Goal: Register for event/course

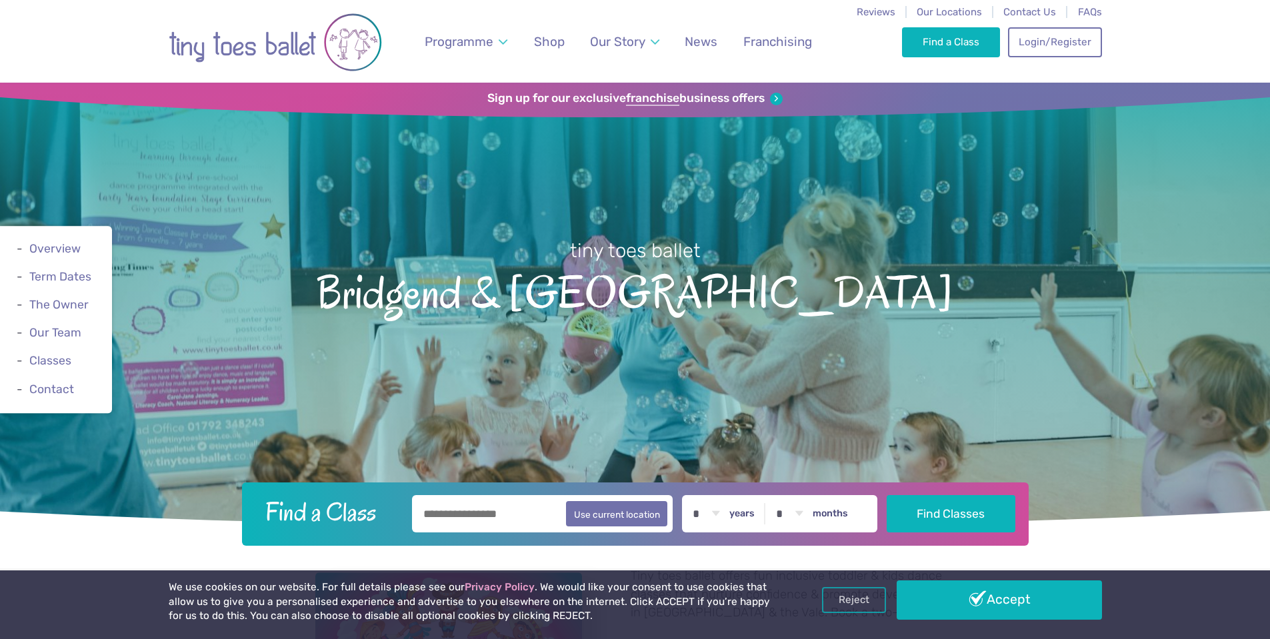
click at [476, 515] on input "text" at bounding box center [542, 513] width 261 height 37
click at [591, 515] on button "Use current location" at bounding box center [617, 513] width 102 height 25
type input "**********"
click at [755, 519] on label "years" at bounding box center [741, 514] width 25 height 12
click at [727, 519] on select "* * * * * * * * * * ** ** **" at bounding box center [705, 513] width 41 height 37
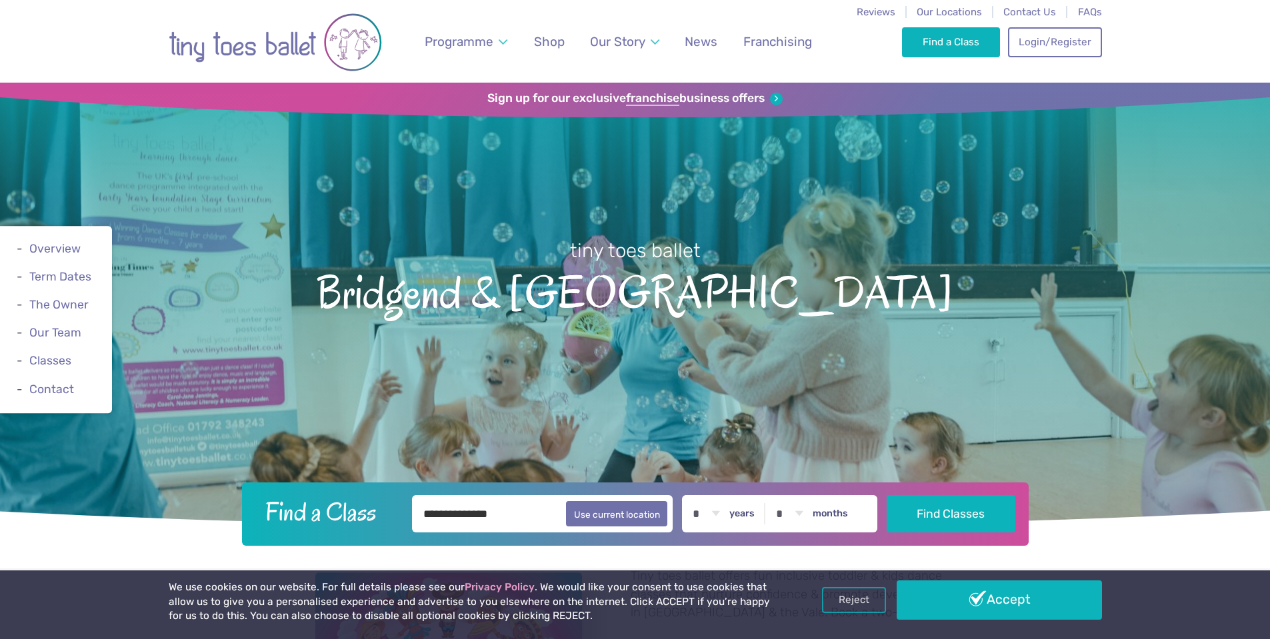
click at [723, 514] on select "* * * * * * * * * * ** ** **" at bounding box center [705, 513] width 41 height 37
select select "*"
click at [695, 495] on select "* * * * * * * * * * ** ** **" at bounding box center [705, 513] width 41 height 37
click at [509, 516] on input "**********" at bounding box center [542, 513] width 261 height 37
drag, startPoint x: 509, startPoint y: 516, endPoint x: 363, endPoint y: 508, distance: 146.9
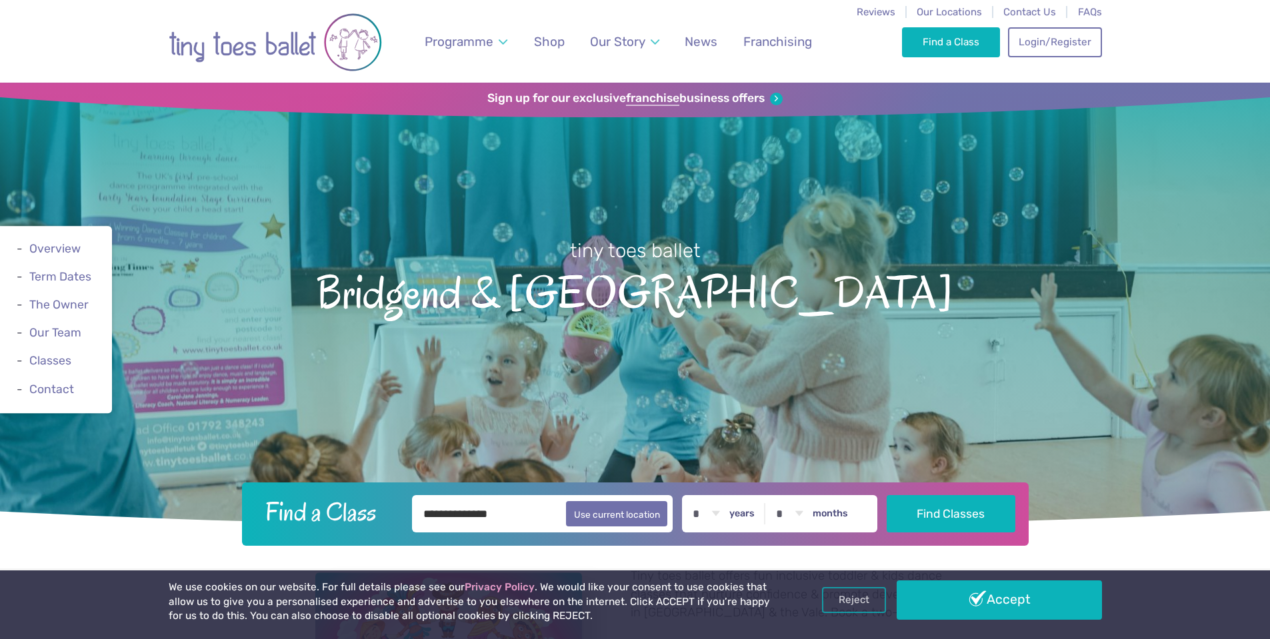
click at [363, 508] on form "**********" at bounding box center [634, 513] width 769 height 37
type input "********"
click at [931, 522] on button "Find Classes" at bounding box center [951, 513] width 129 height 37
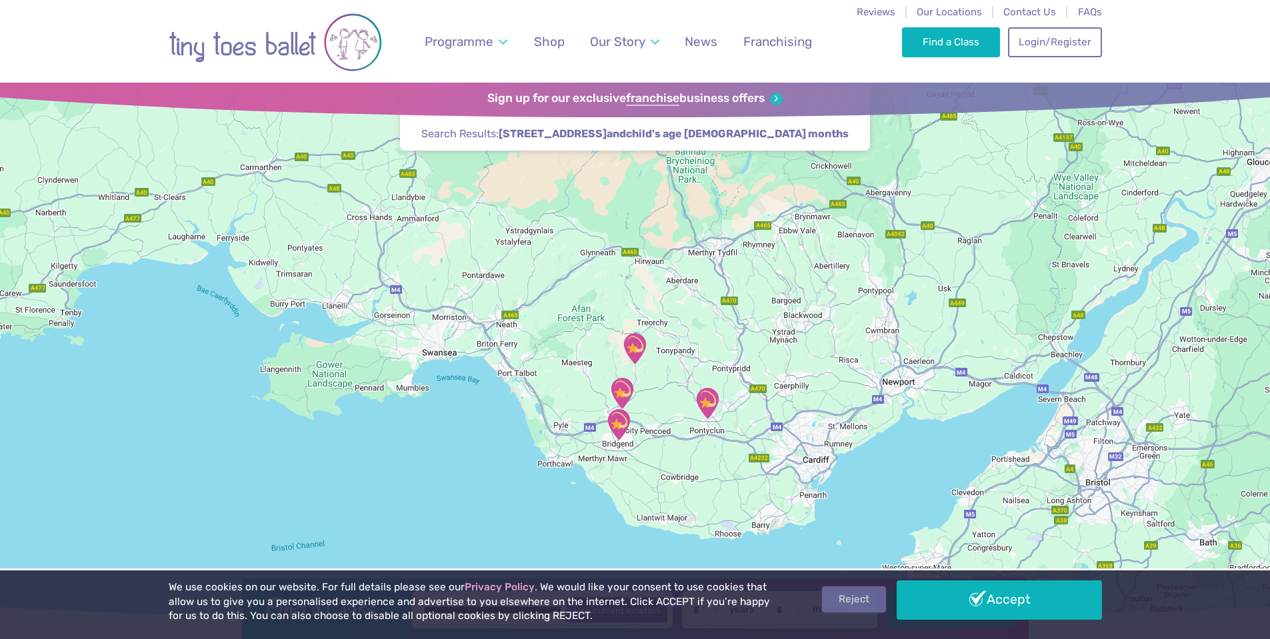
click at [863, 598] on link "Reject" at bounding box center [854, 599] width 64 height 25
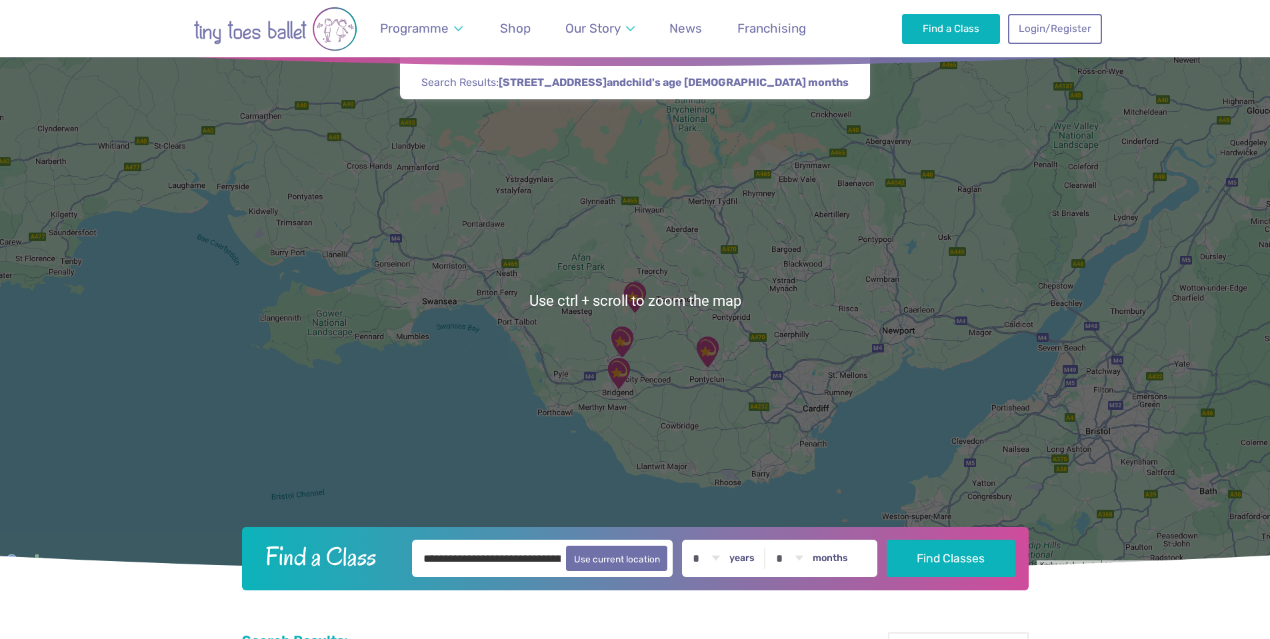
scroll to position [67, 0]
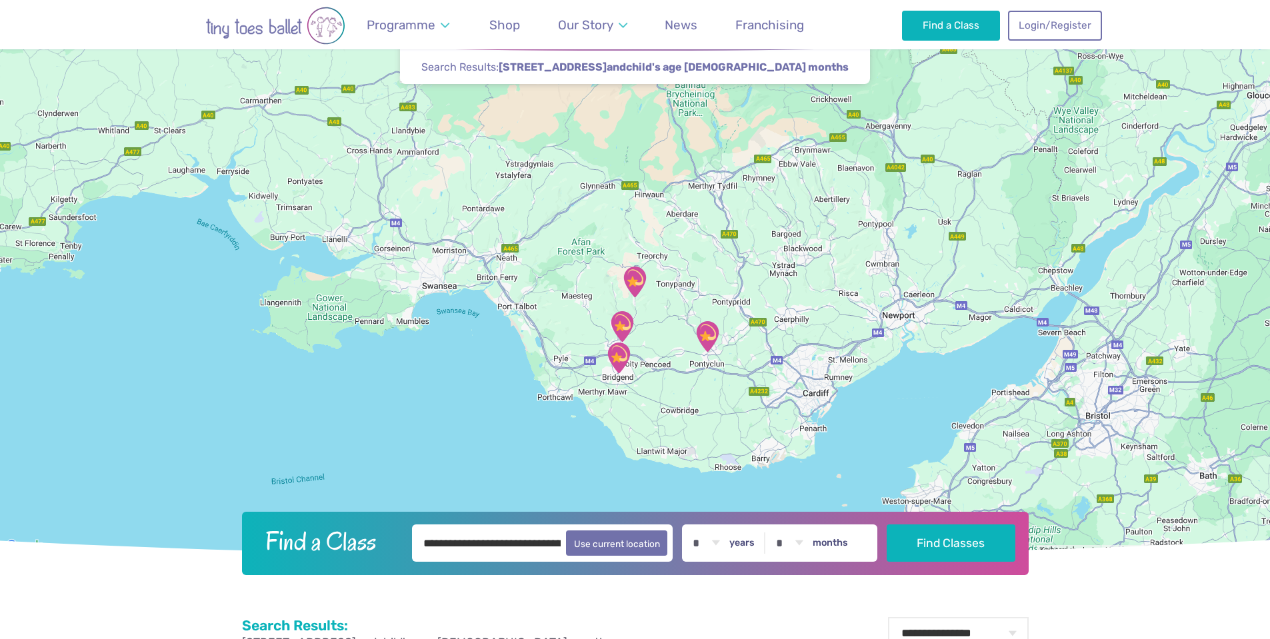
click at [639, 281] on img "Halo Ogmore Valley Life Centre" at bounding box center [634, 281] width 33 height 33
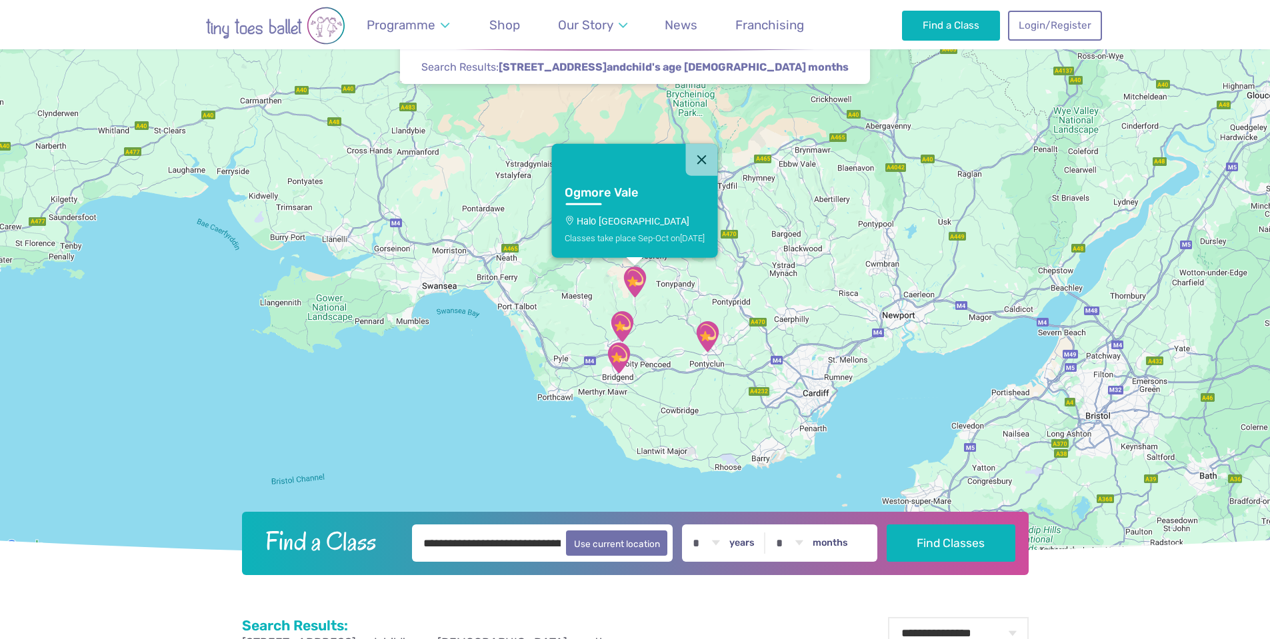
click at [642, 227] on link "Ogmore Vale Halo Ogmore Valley Life Centre Classes take place Sep-Oct on Sunday" at bounding box center [634, 217] width 166 height 82
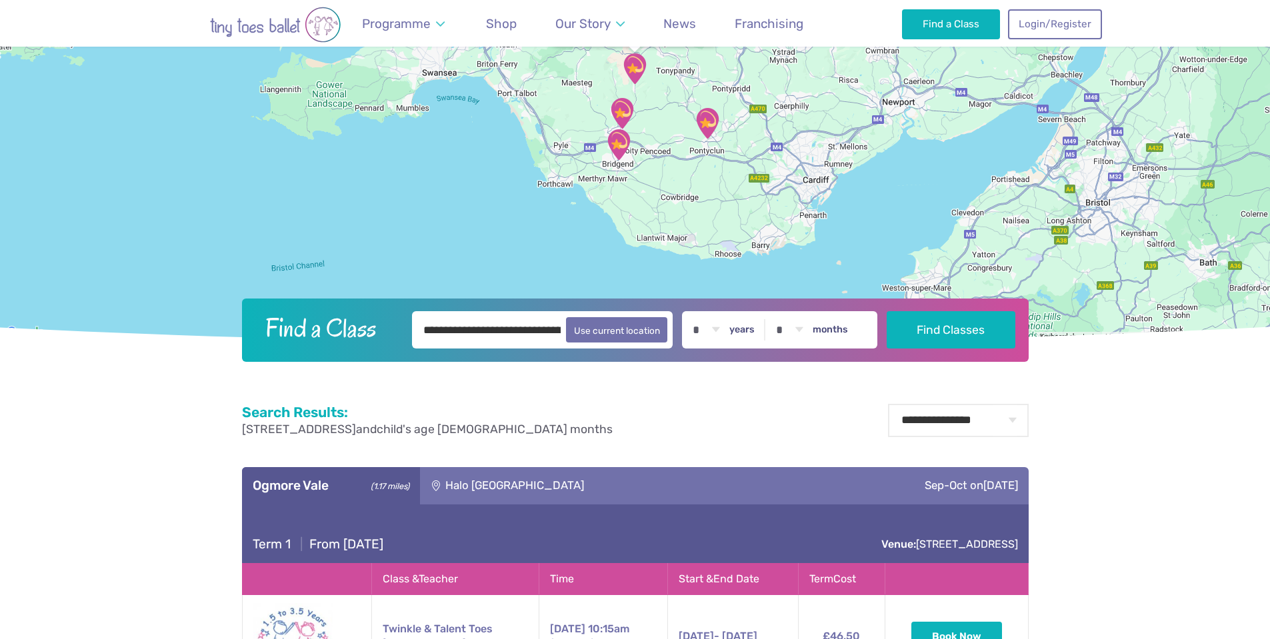
scroll to position [694, 0]
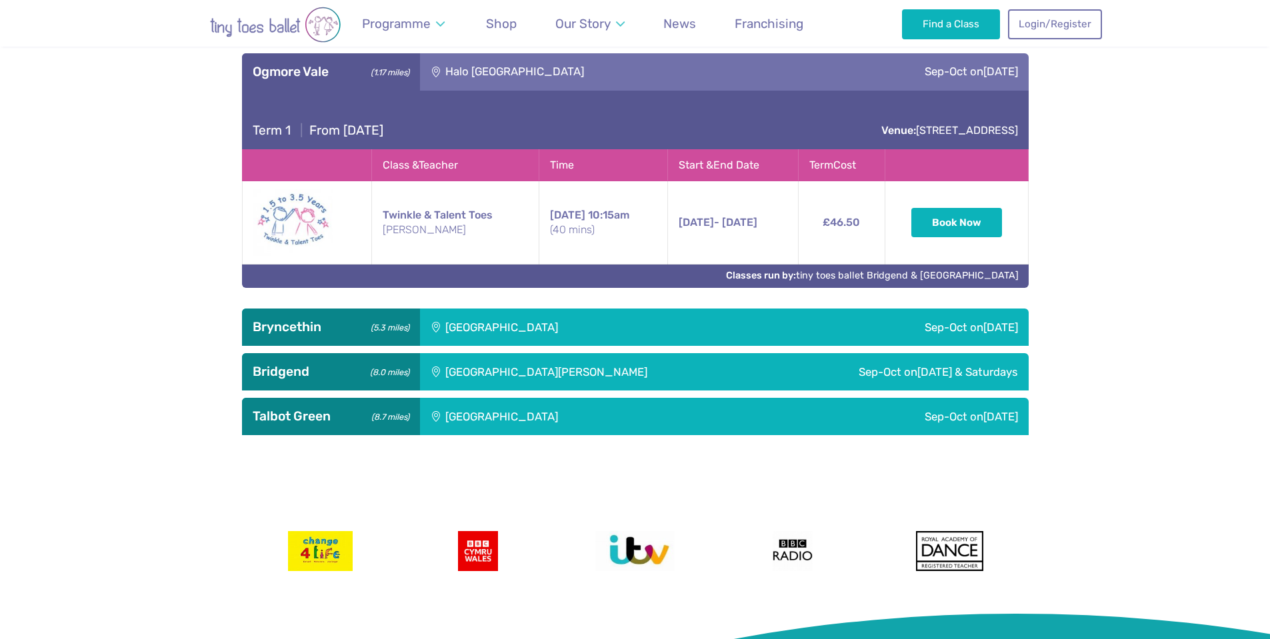
click at [869, 332] on div "Sep-Oct on Friday" at bounding box center [896, 327] width 265 height 37
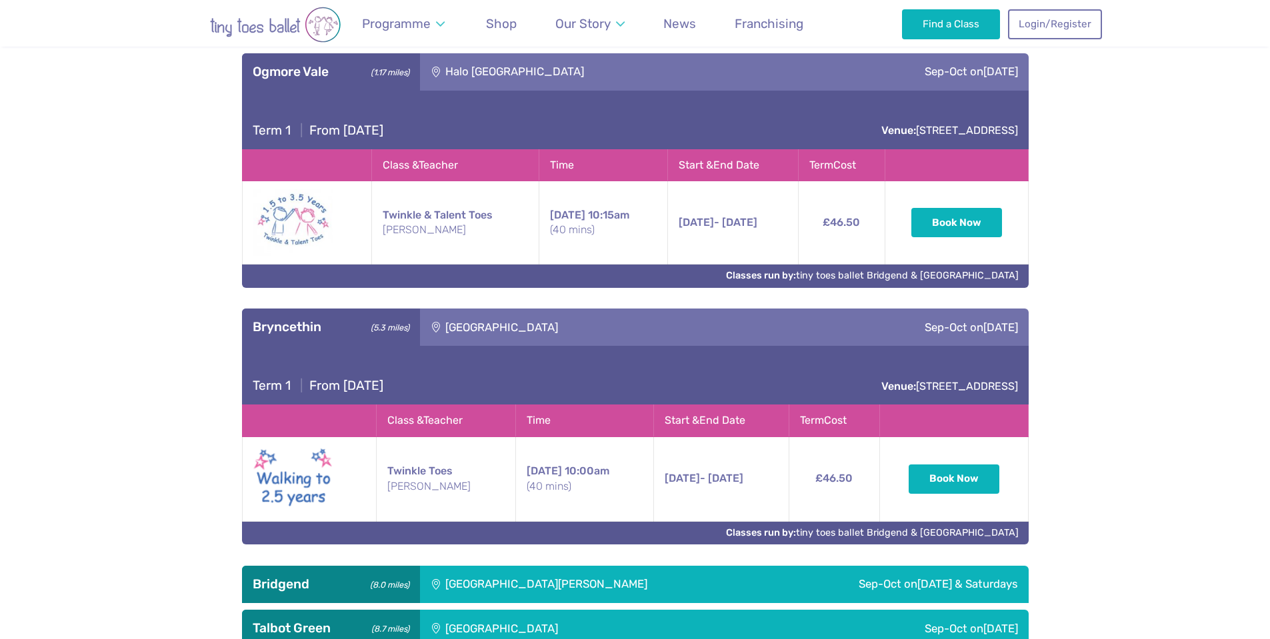
click at [869, 332] on div "Sep-Oct on Friday" at bounding box center [896, 327] width 265 height 37
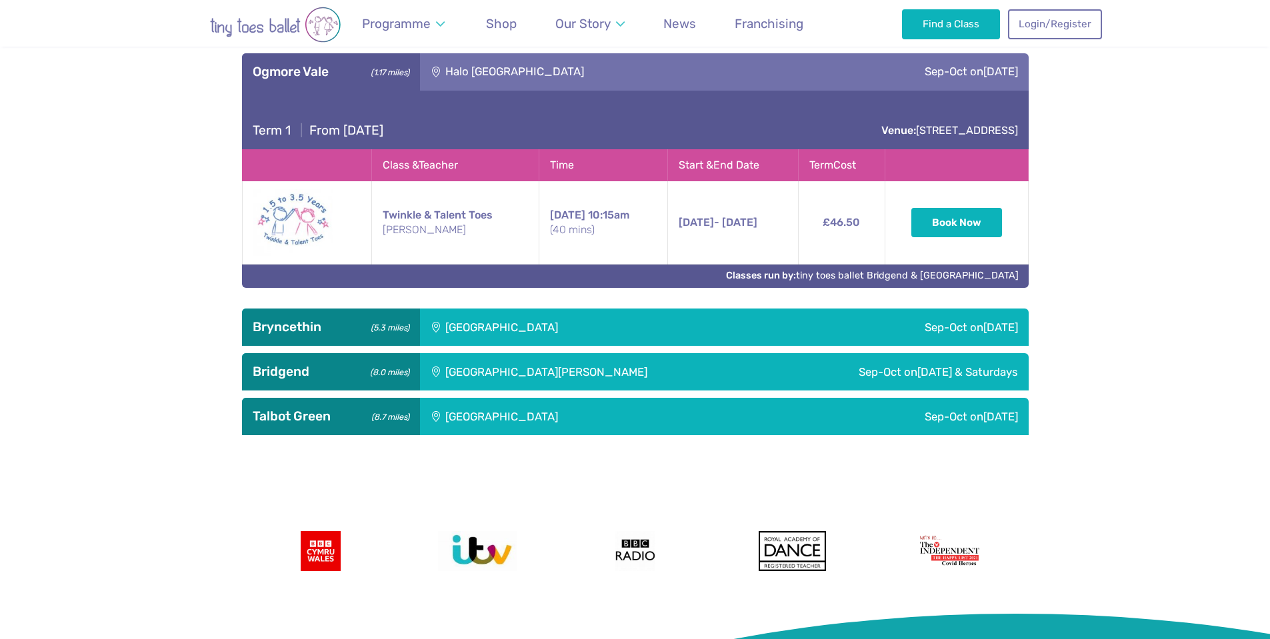
click at [439, 200] on td "Twinkle & Talent Toes Miss Gaby" at bounding box center [454, 222] width 167 height 83
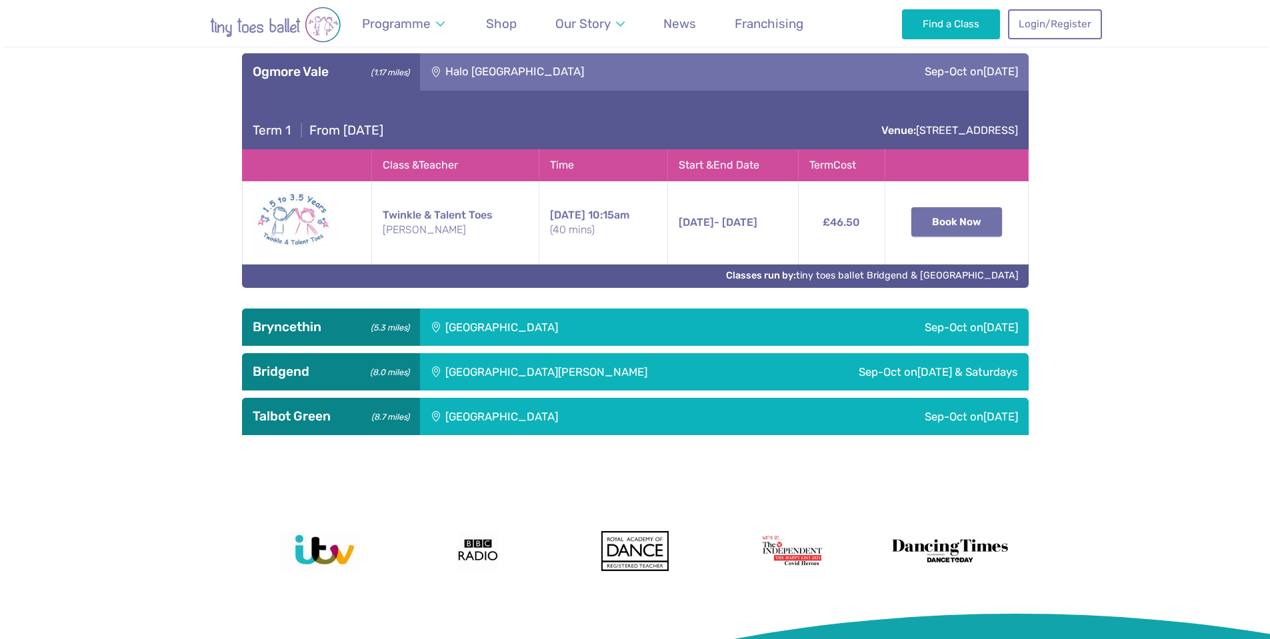
click at [939, 233] on button "Book Now" at bounding box center [956, 221] width 91 height 29
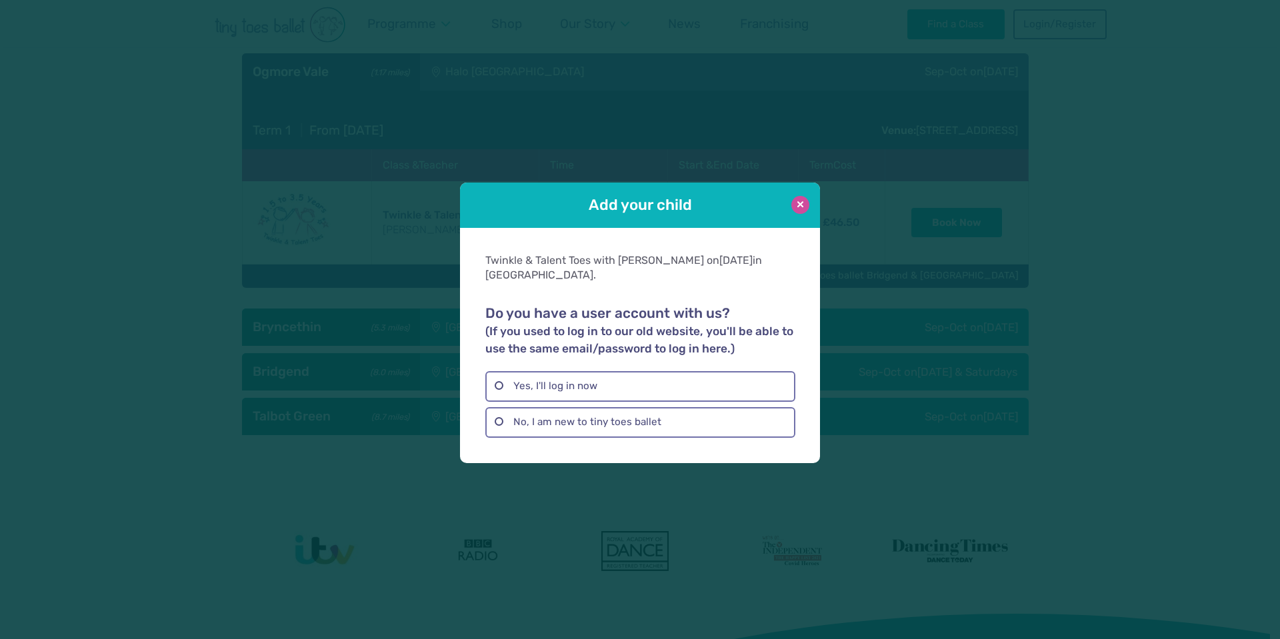
click at [803, 206] on button at bounding box center [800, 205] width 18 height 18
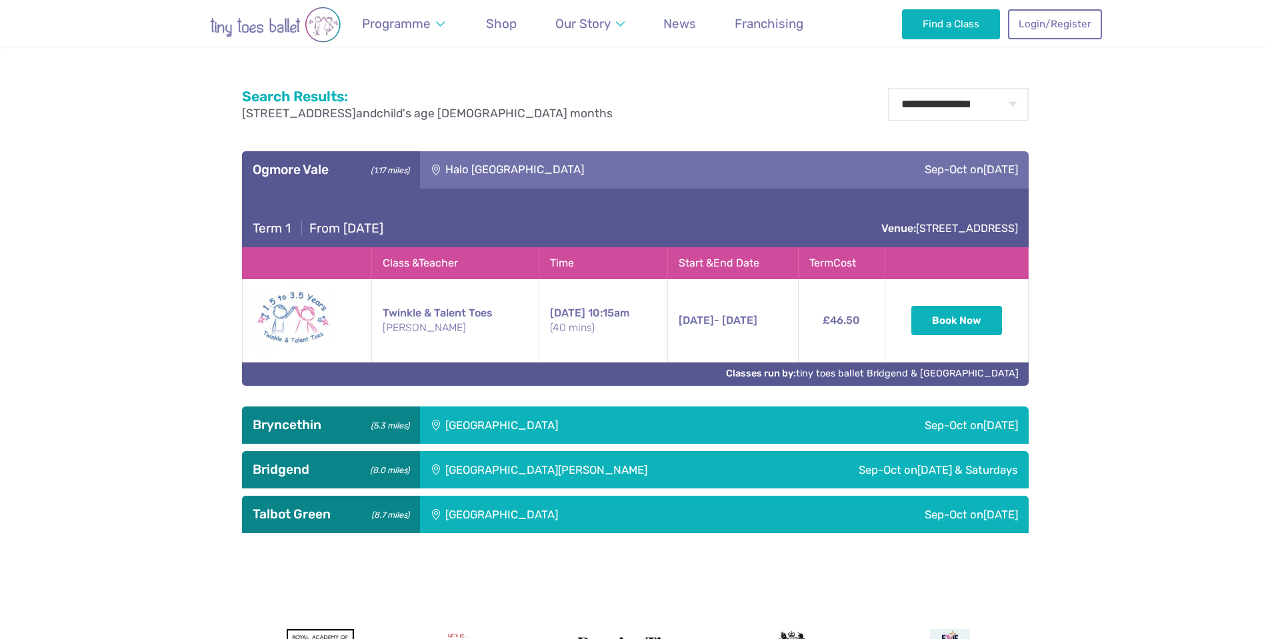
scroll to position [561, 0]
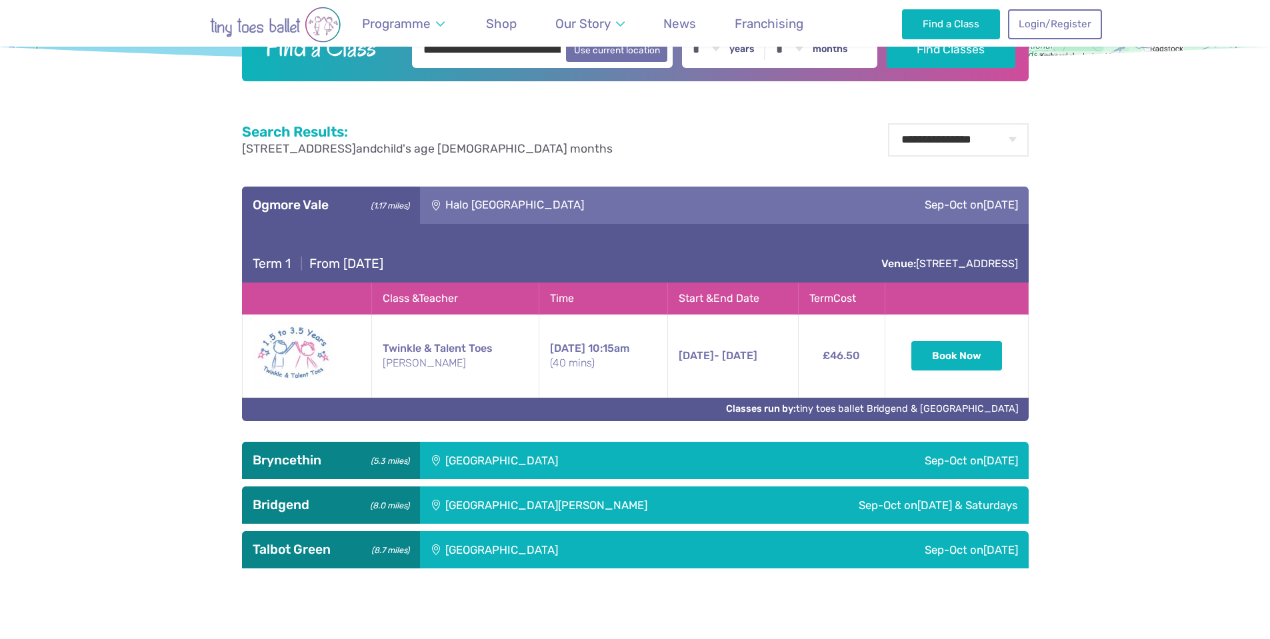
click at [503, 465] on div "[GEOGRAPHIC_DATA]" at bounding box center [592, 460] width 344 height 37
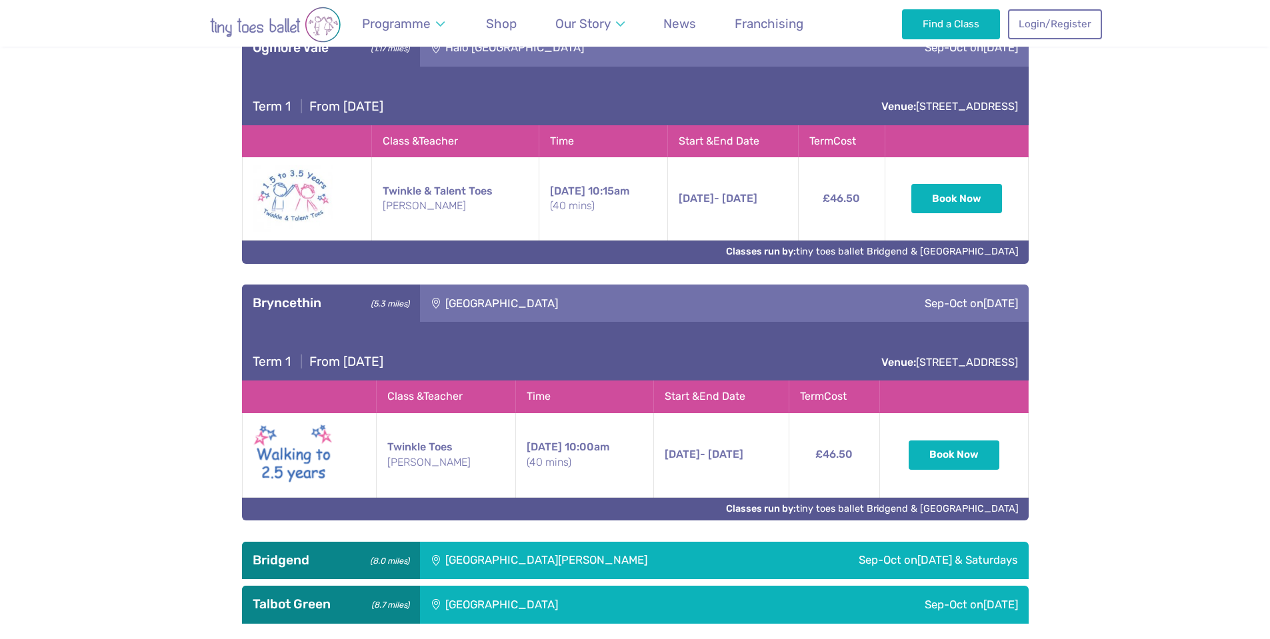
scroll to position [761, 0]
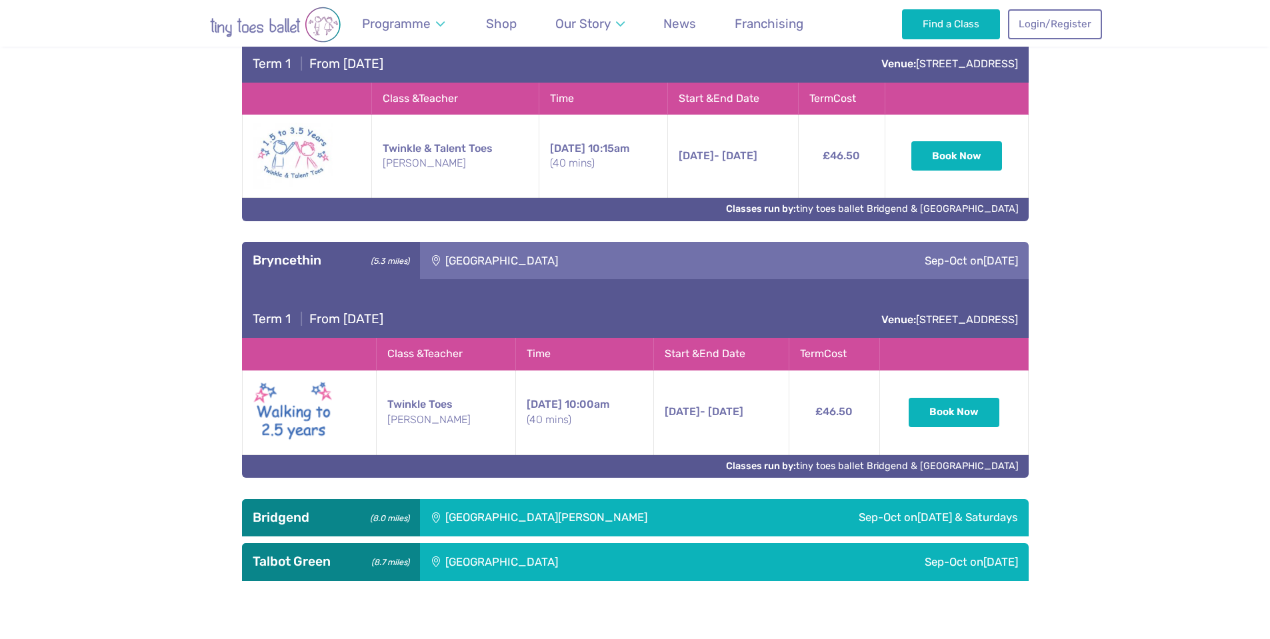
click at [507, 260] on div "[GEOGRAPHIC_DATA]" at bounding box center [592, 260] width 344 height 37
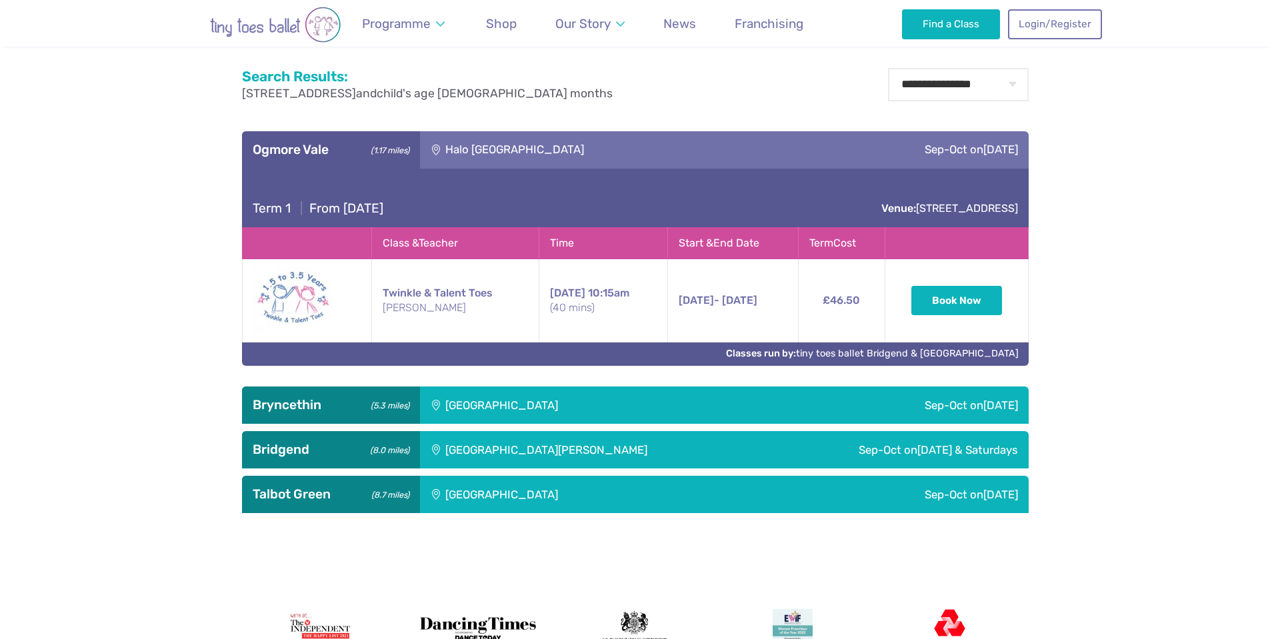
scroll to position [627, 0]
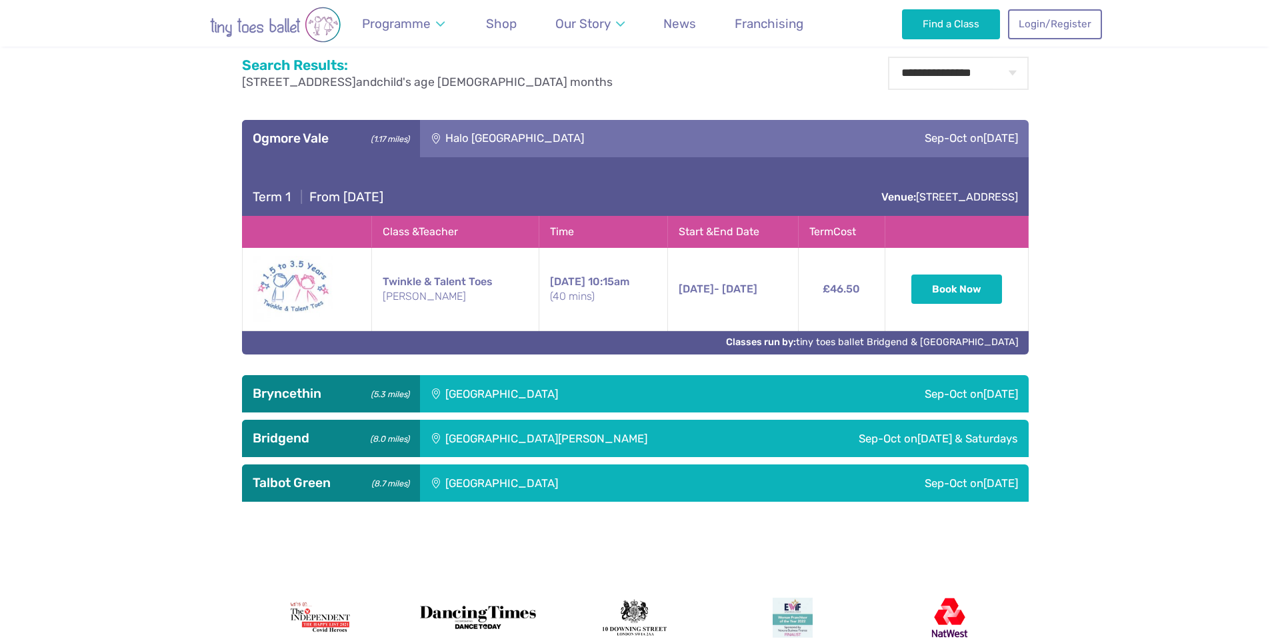
click at [529, 397] on div "[GEOGRAPHIC_DATA]" at bounding box center [592, 393] width 344 height 37
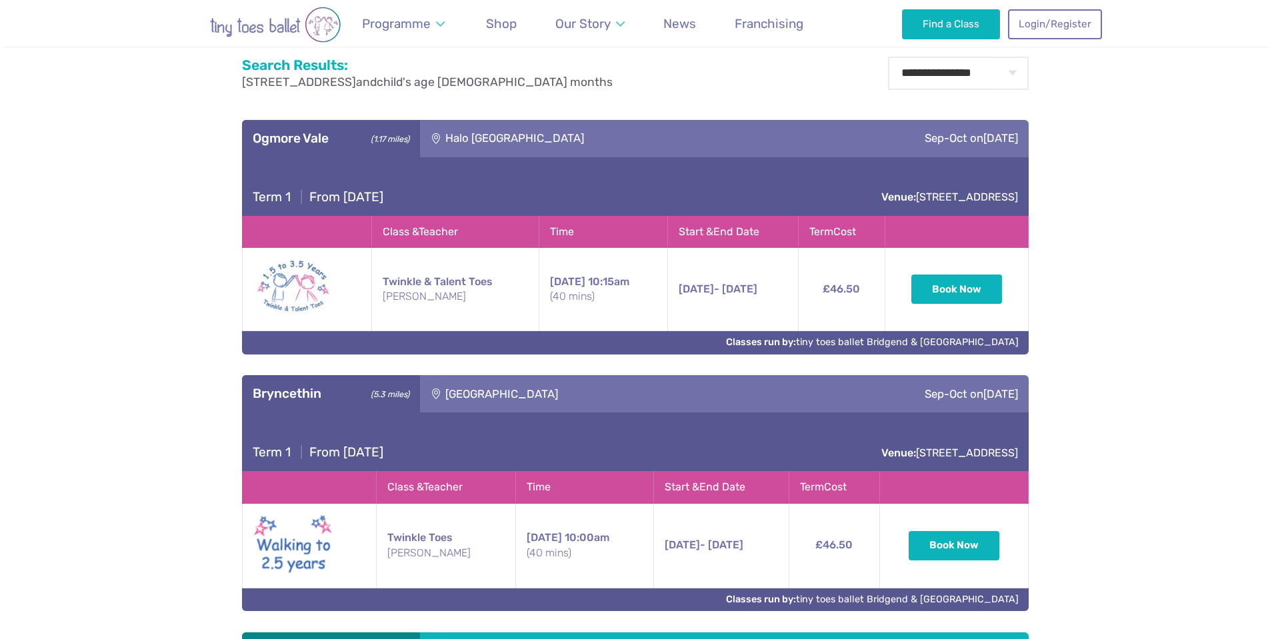
click at [529, 397] on div "[GEOGRAPHIC_DATA]" at bounding box center [592, 393] width 344 height 37
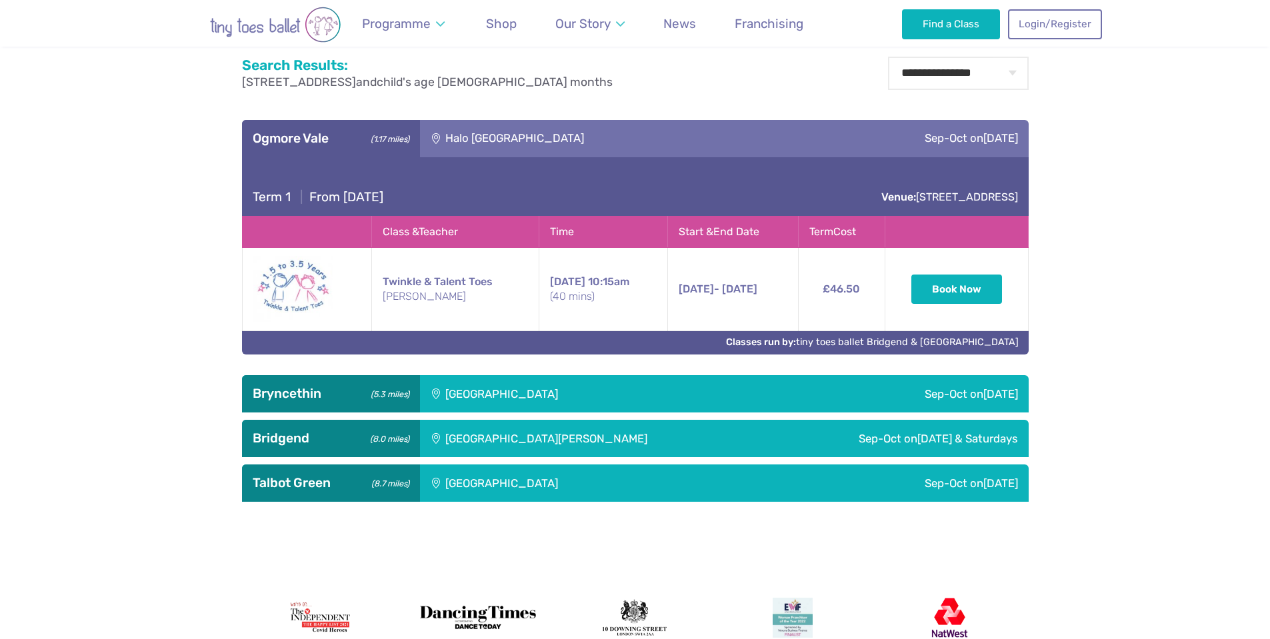
click at [537, 439] on div "[GEOGRAPHIC_DATA][PERSON_NAME]" at bounding box center [593, 438] width 346 height 37
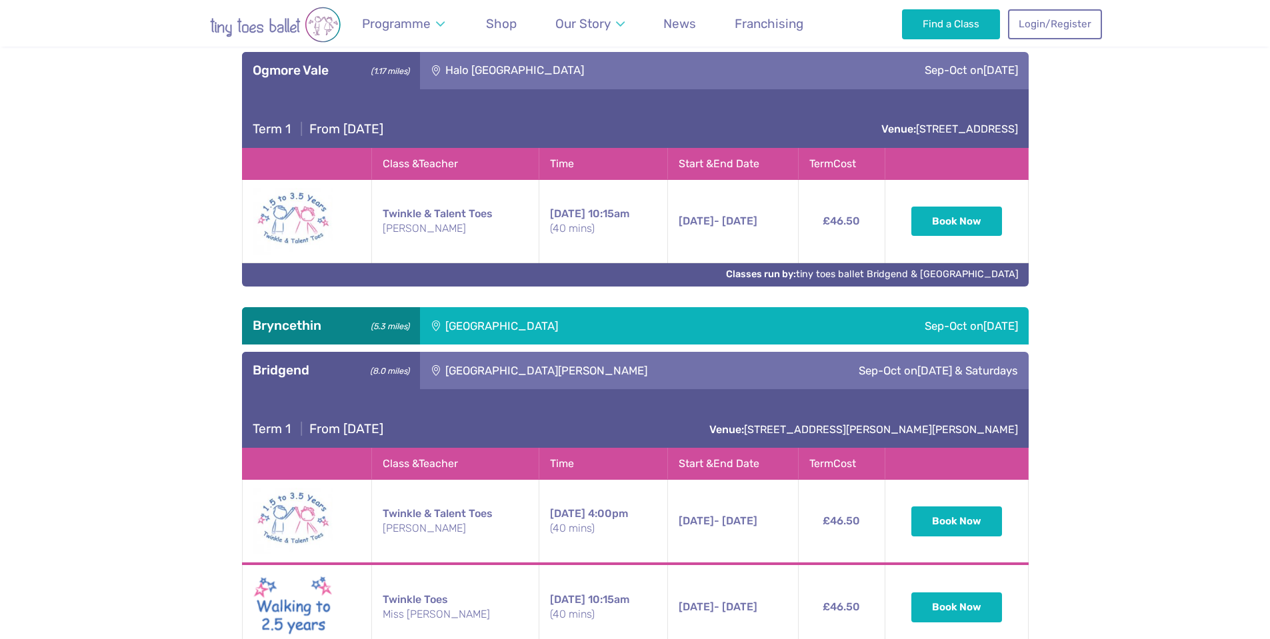
scroll to position [761, 0]
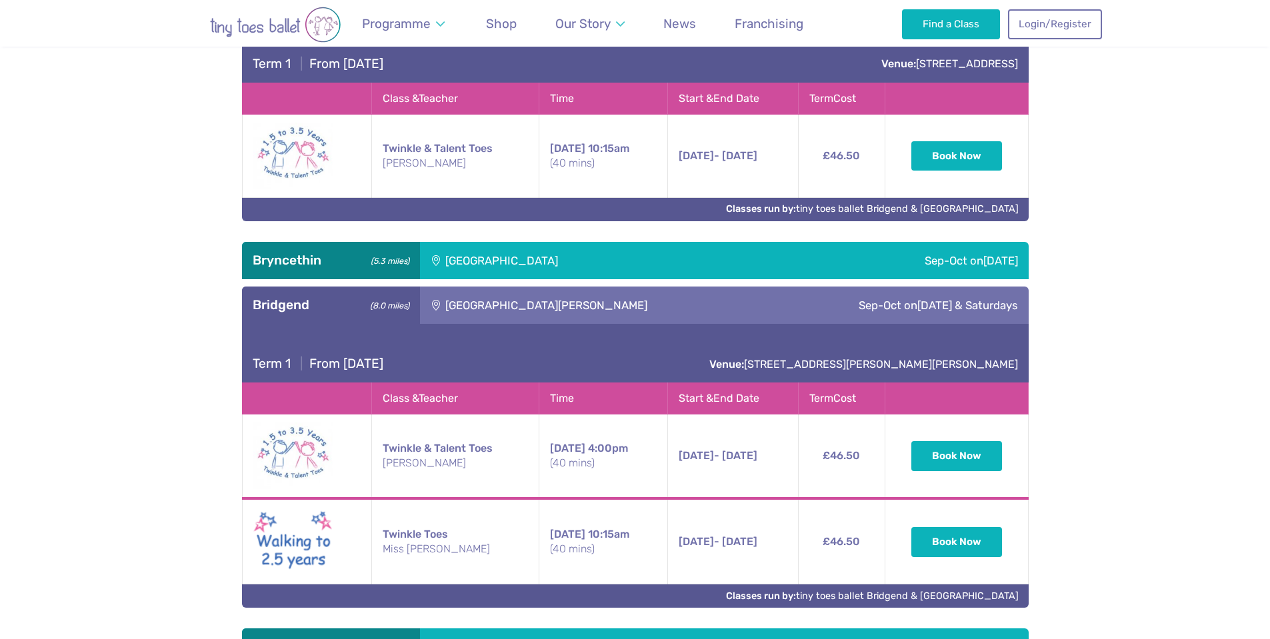
click at [536, 304] on div "[GEOGRAPHIC_DATA][PERSON_NAME]" at bounding box center [593, 305] width 346 height 37
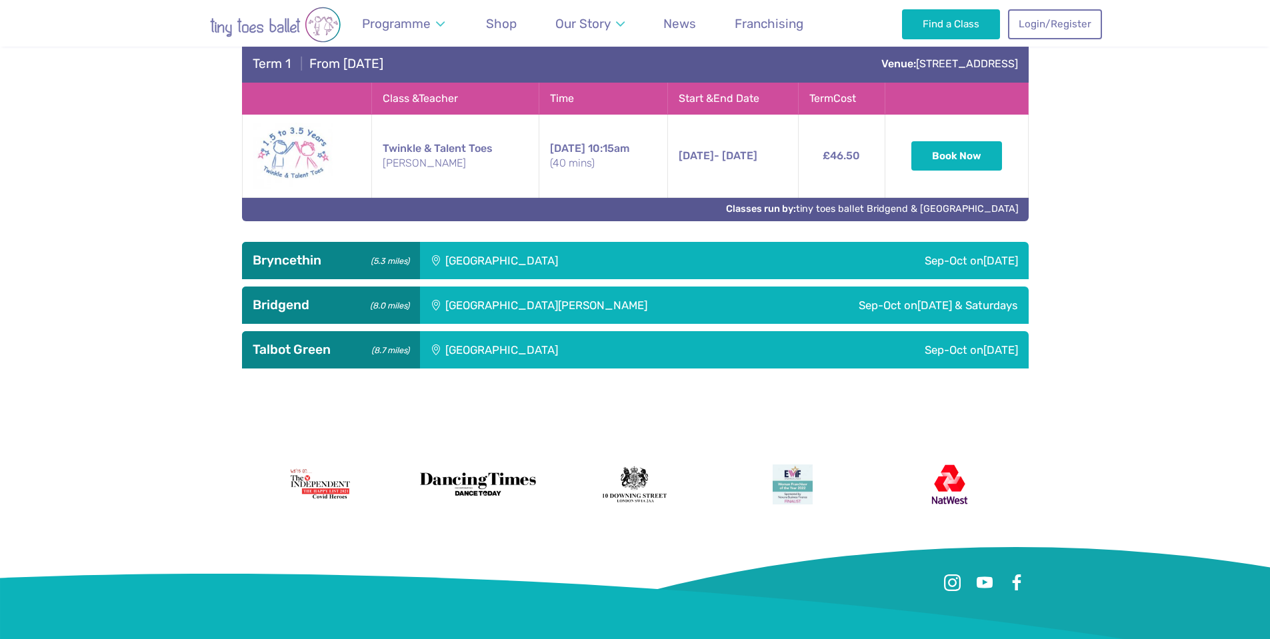
click at [523, 357] on div "[GEOGRAPHIC_DATA]" at bounding box center [592, 349] width 344 height 37
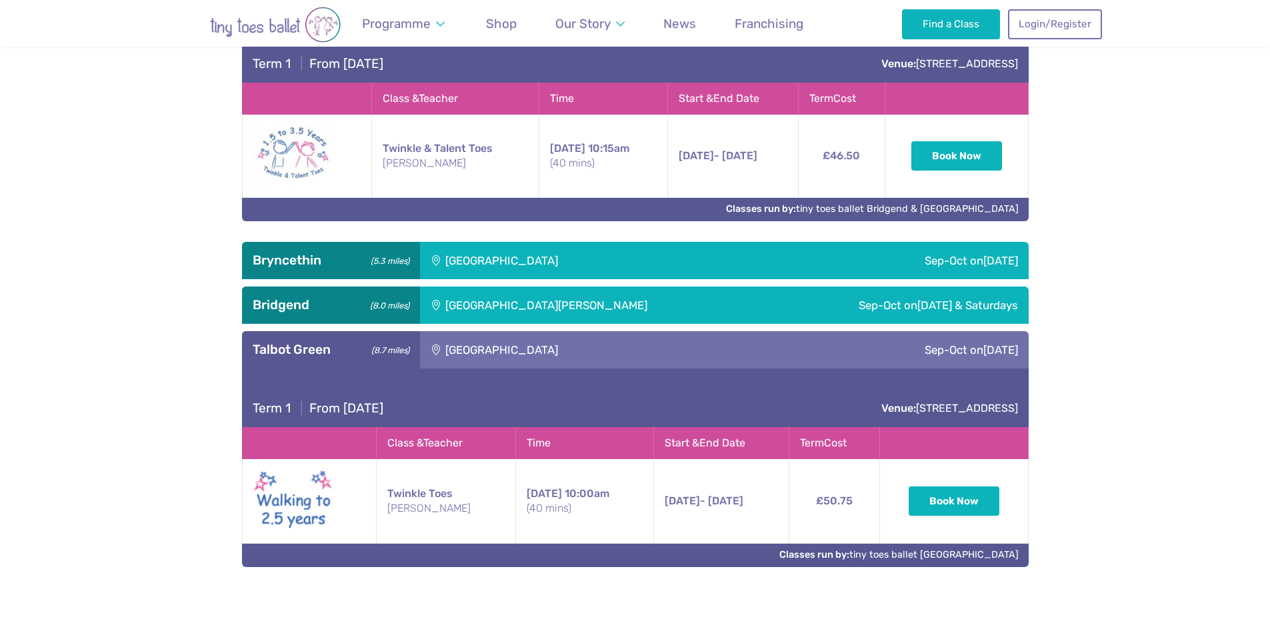
click at [523, 357] on div "[GEOGRAPHIC_DATA]" at bounding box center [592, 349] width 344 height 37
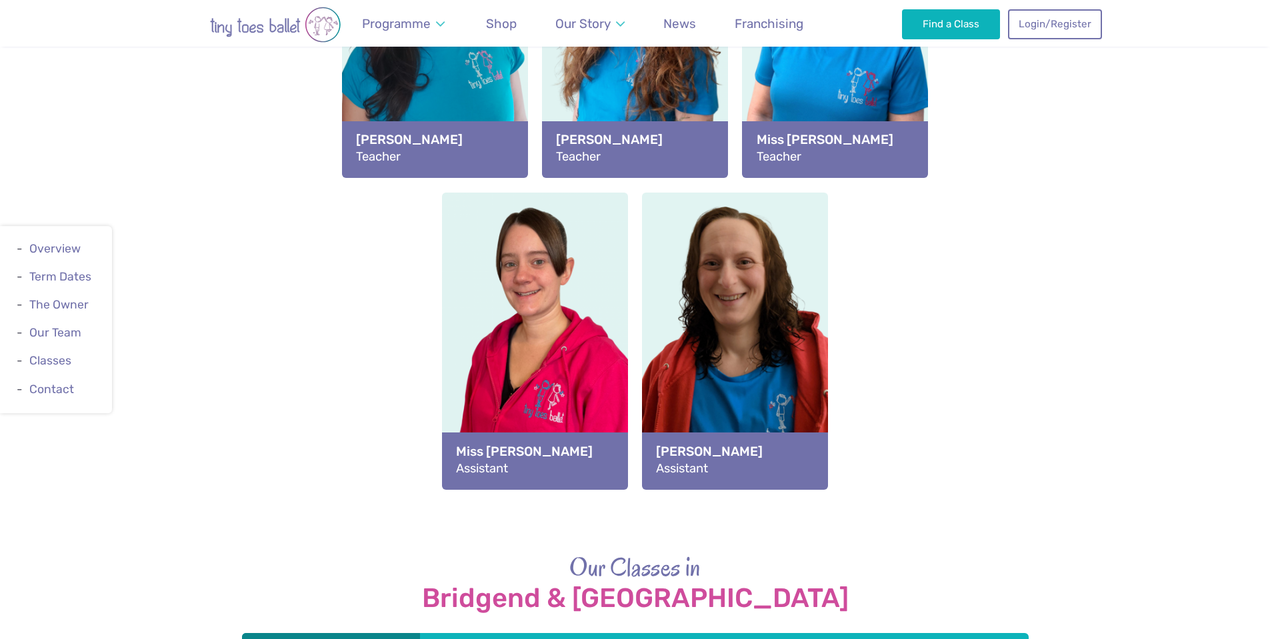
scroll to position [1778, 0]
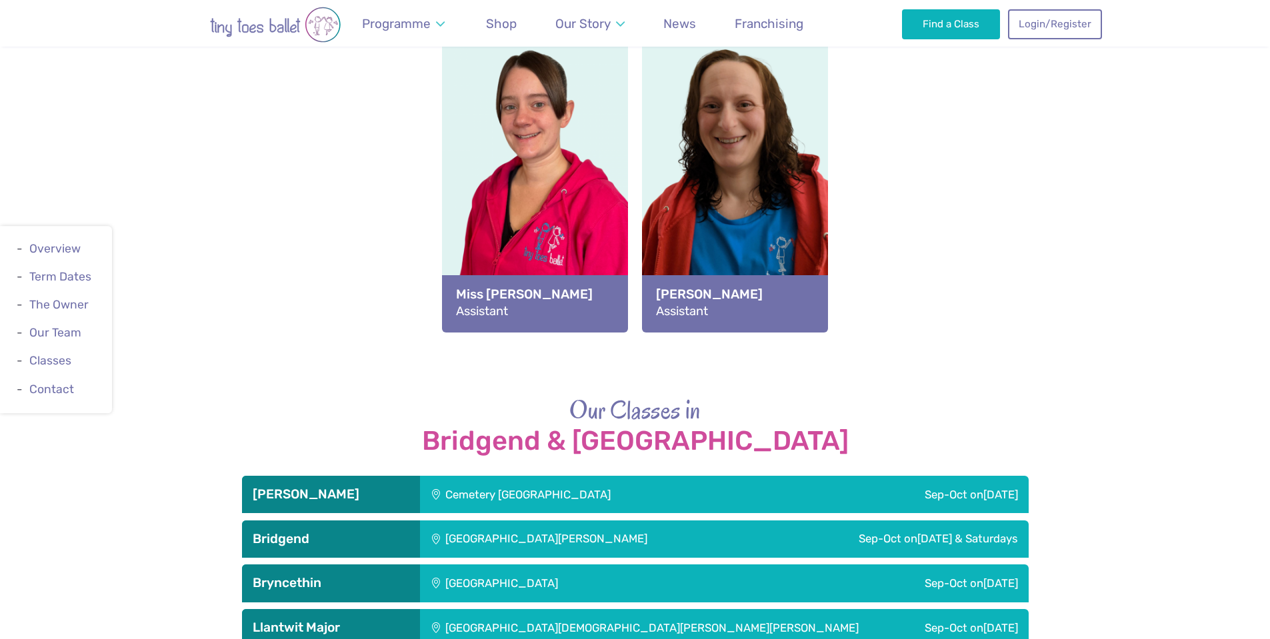
scroll to position [2045, 0]
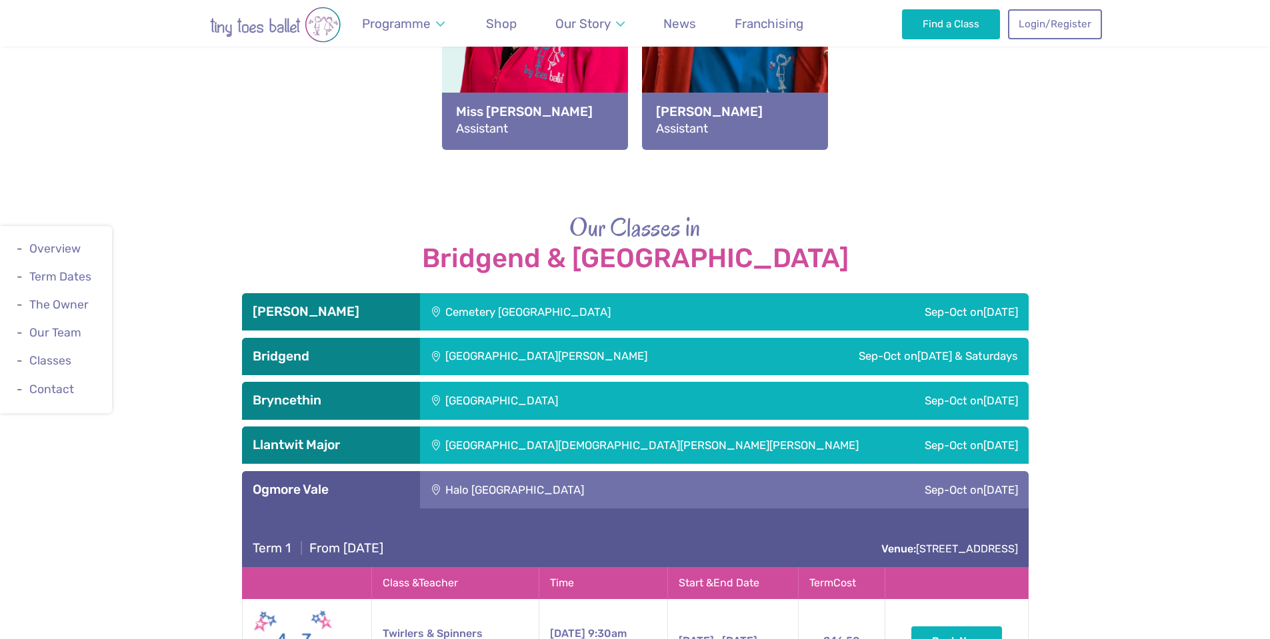
click at [404, 639] on small "Miss Gaby" at bounding box center [455, 648] width 145 height 15
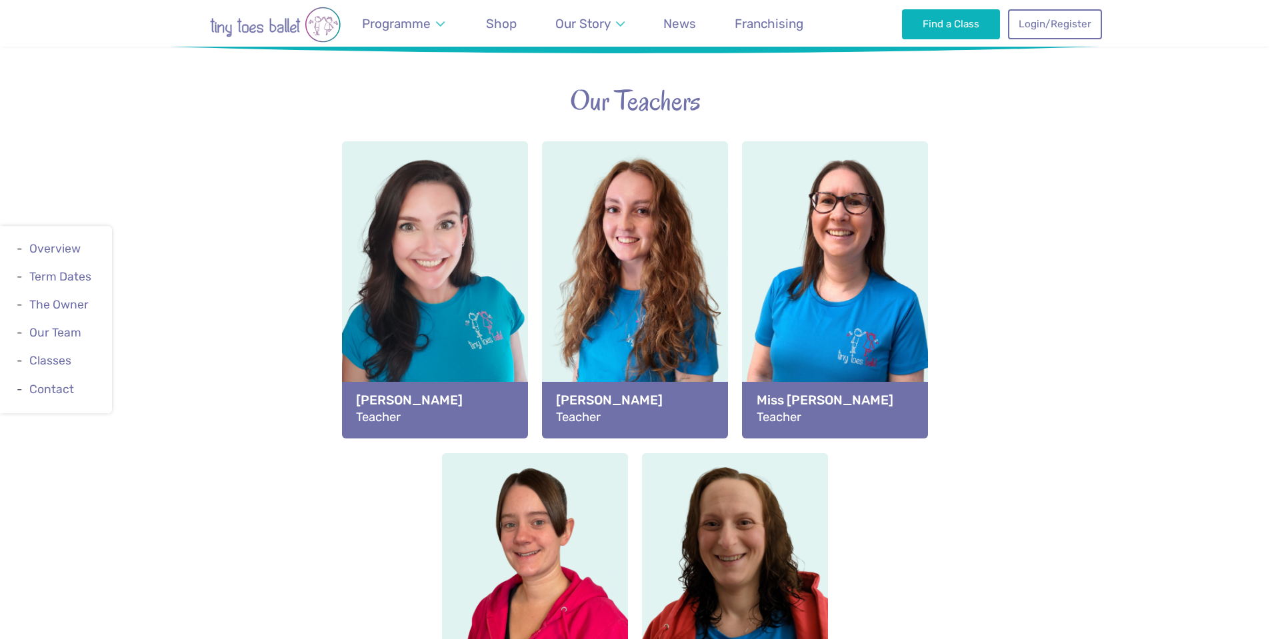
scroll to position [1312, 0]
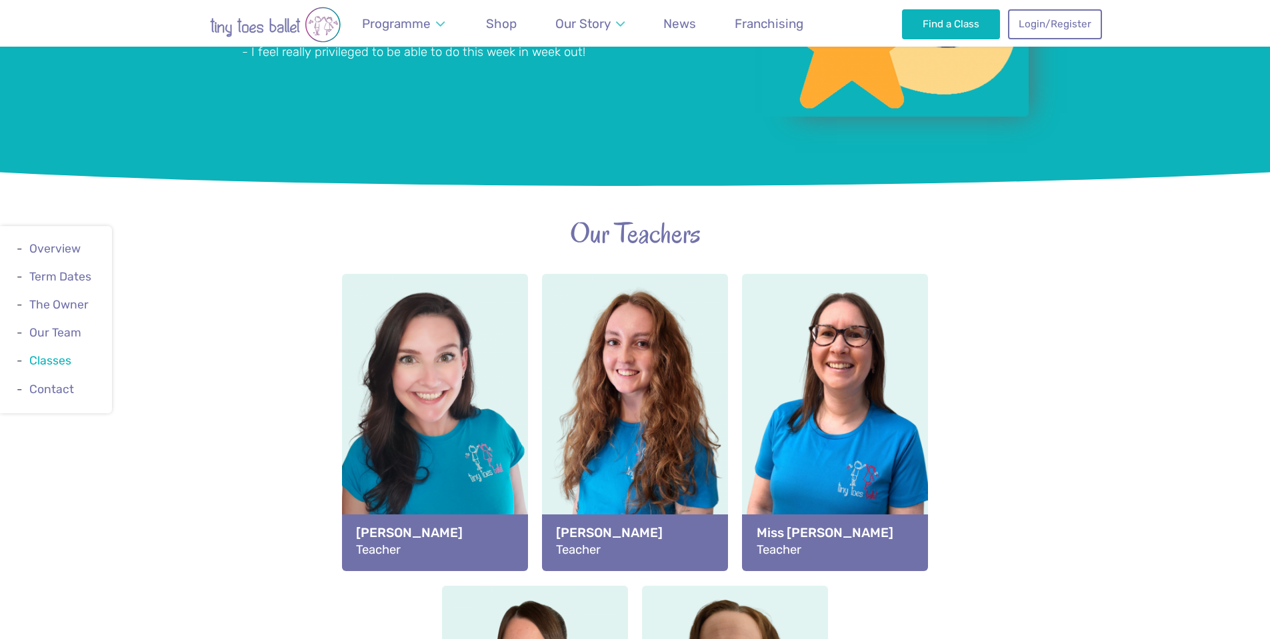
click at [45, 359] on link "Classes" at bounding box center [50, 361] width 42 height 13
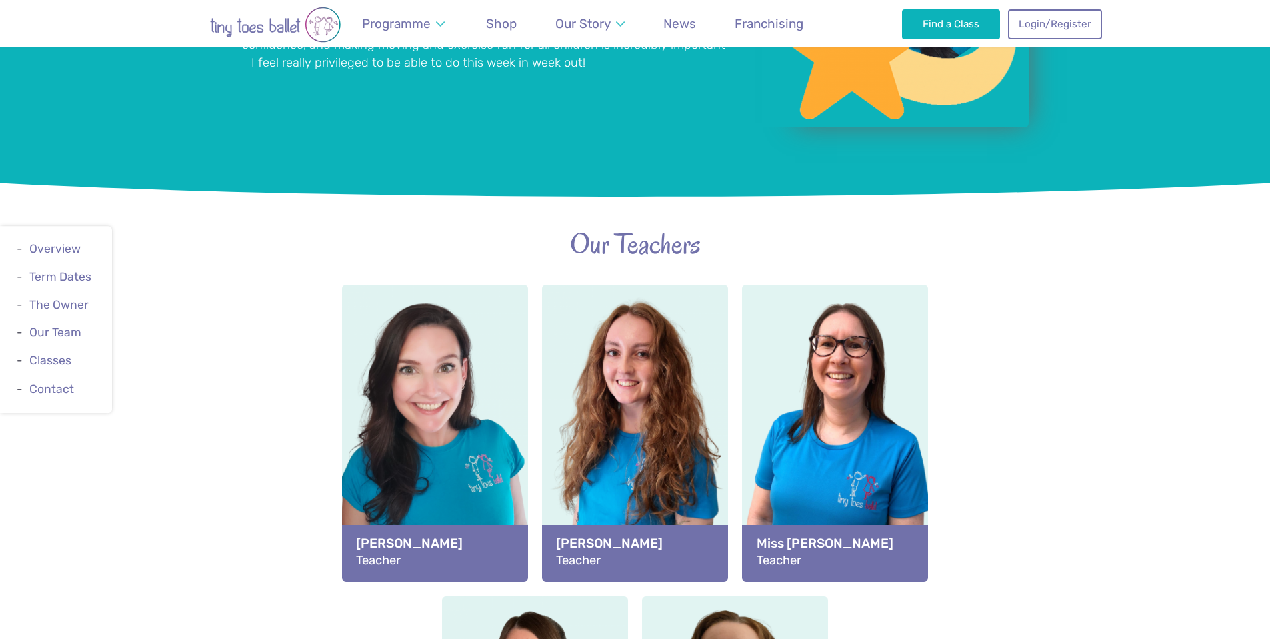
scroll to position [1094, 0]
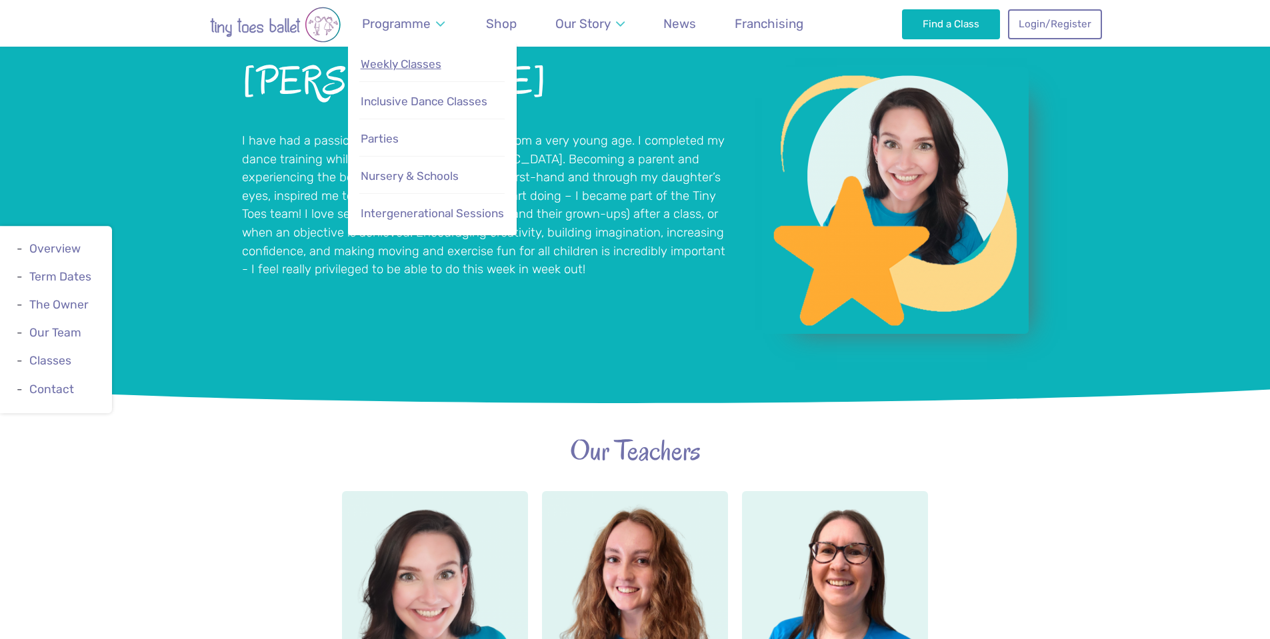
click at [412, 71] on link "Weekly Classes" at bounding box center [431, 64] width 145 height 29
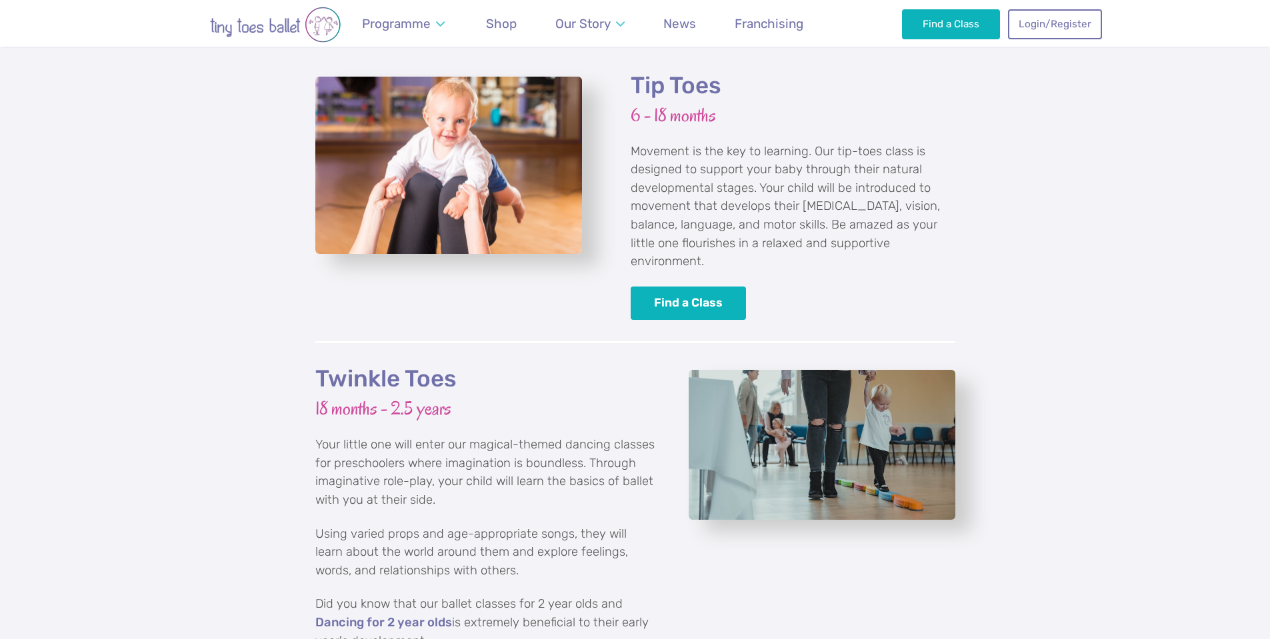
scroll to position [1266, 0]
click at [969, 308] on div "Tip Toes 6 - 18 months Movement is the key to learning. Our tip-toes class is d…" at bounding box center [635, 195] width 1270 height 335
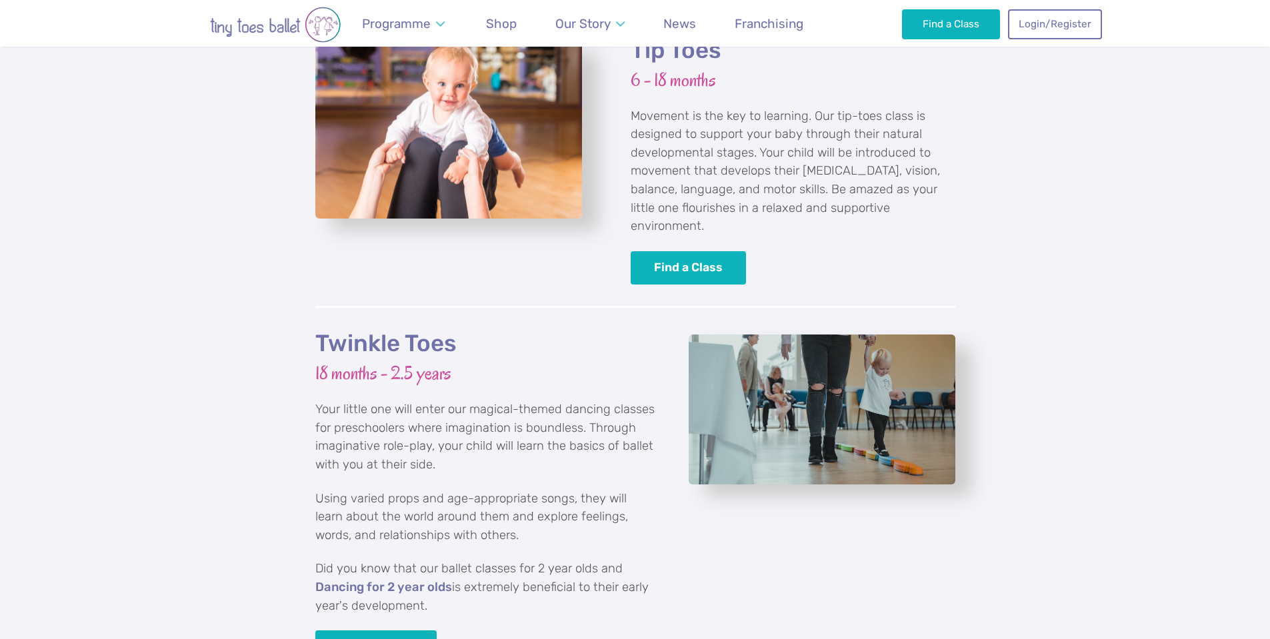
scroll to position [1200, 0]
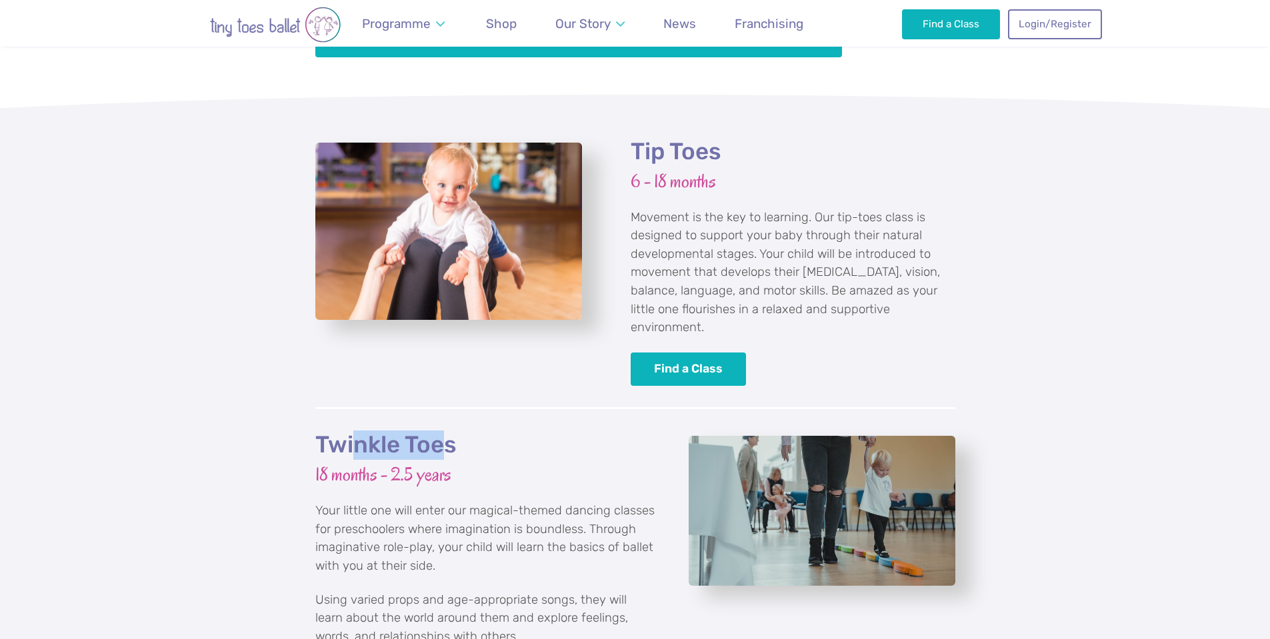
drag, startPoint x: 449, startPoint y: 441, endPoint x: 352, endPoint y: 420, distance: 98.8
click at [352, 431] on h2 "Twinkle Toes" at bounding box center [485, 445] width 340 height 29
click at [692, 352] on link "Find a Class" at bounding box center [689, 369] width 116 height 34
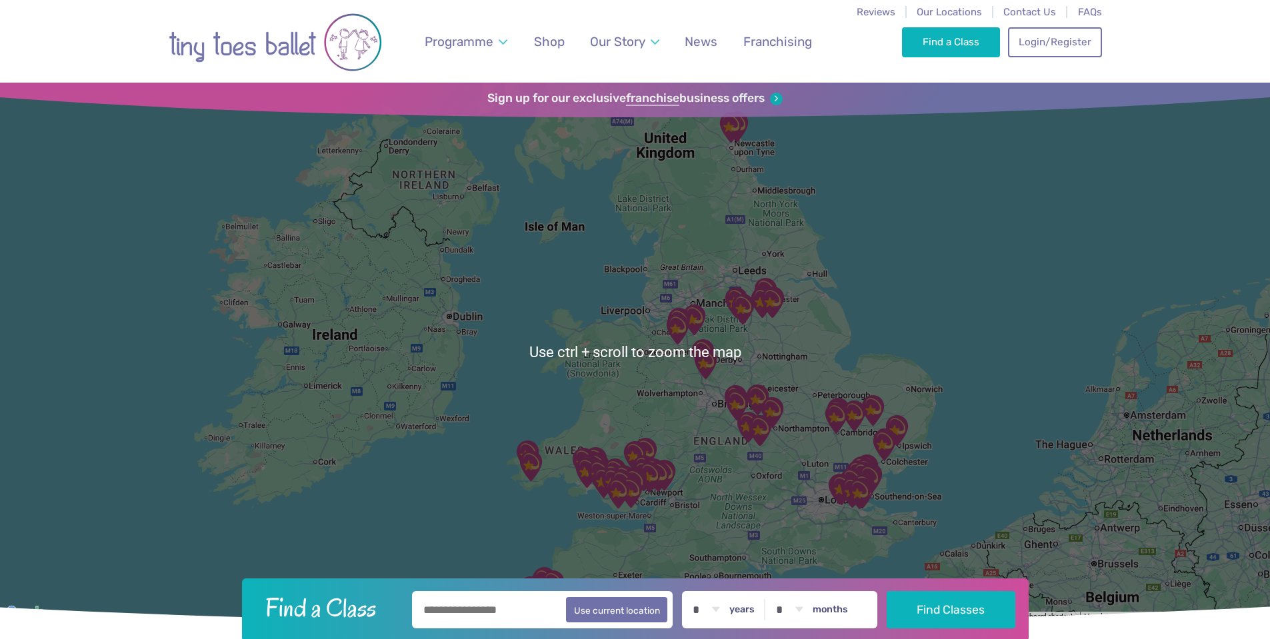
click at [500, 605] on input "text" at bounding box center [542, 609] width 261 height 37
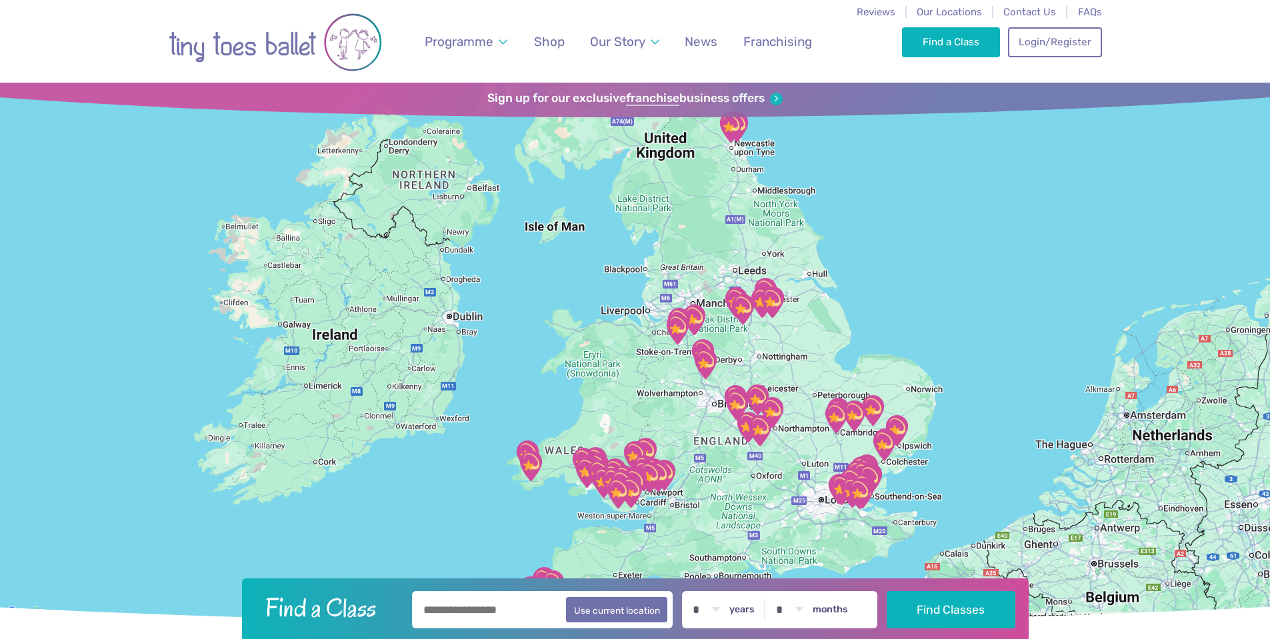
type input "********"
click at [959, 598] on button "Find Classes" at bounding box center [951, 609] width 129 height 37
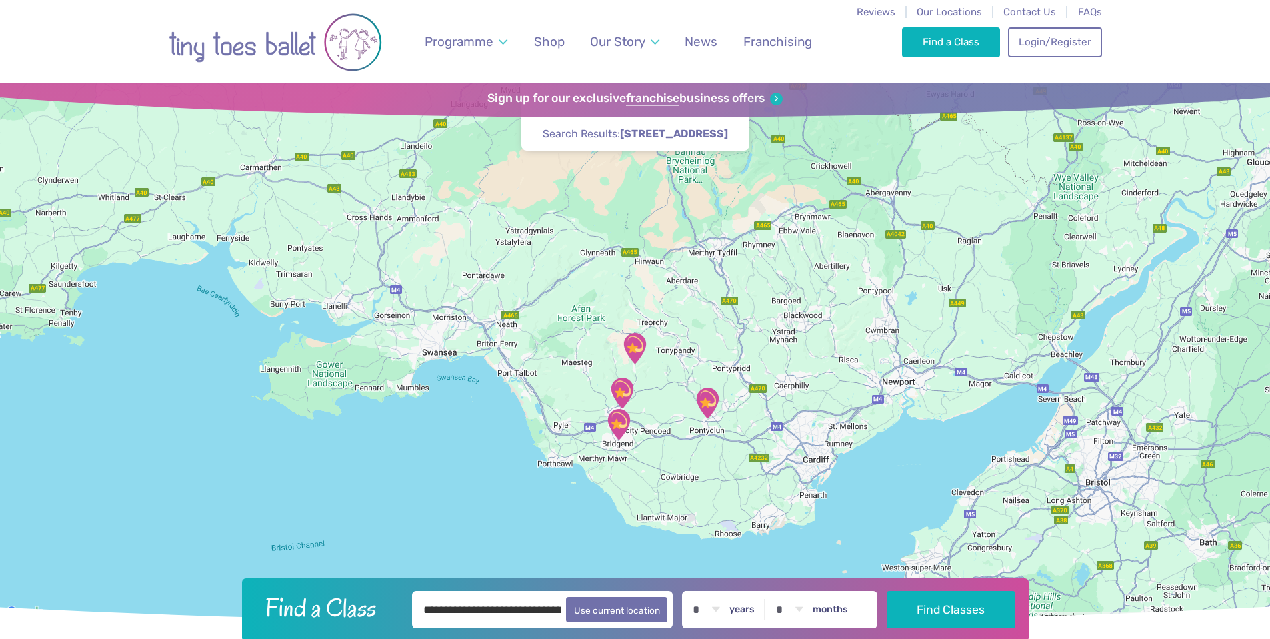
click at [638, 348] on img "Halo Ogmore Valley Life Centre" at bounding box center [634, 348] width 33 height 33
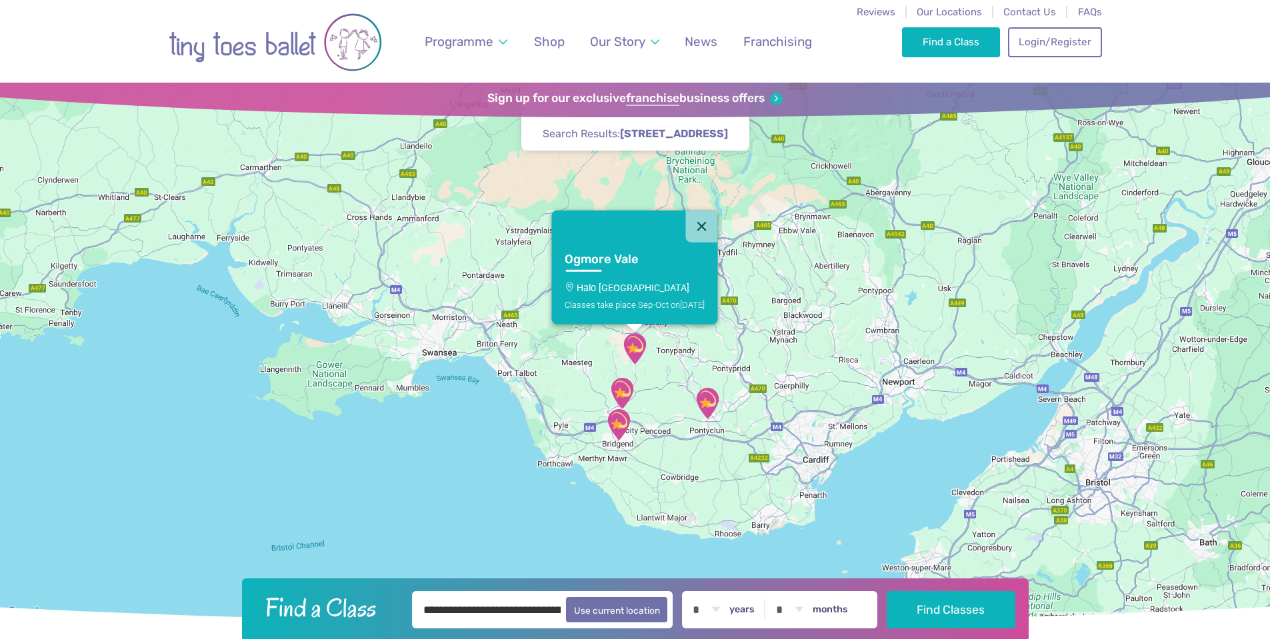
click at [645, 286] on p "Halo [GEOGRAPHIC_DATA]" at bounding box center [635, 288] width 140 height 11
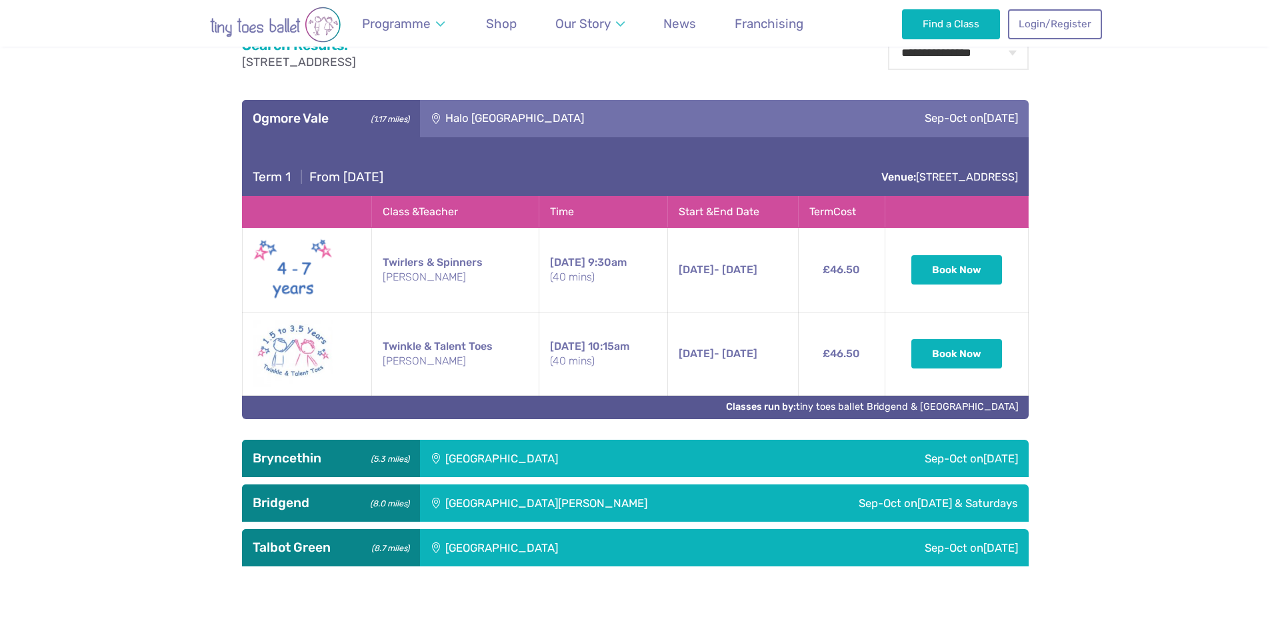
scroll to position [694, 0]
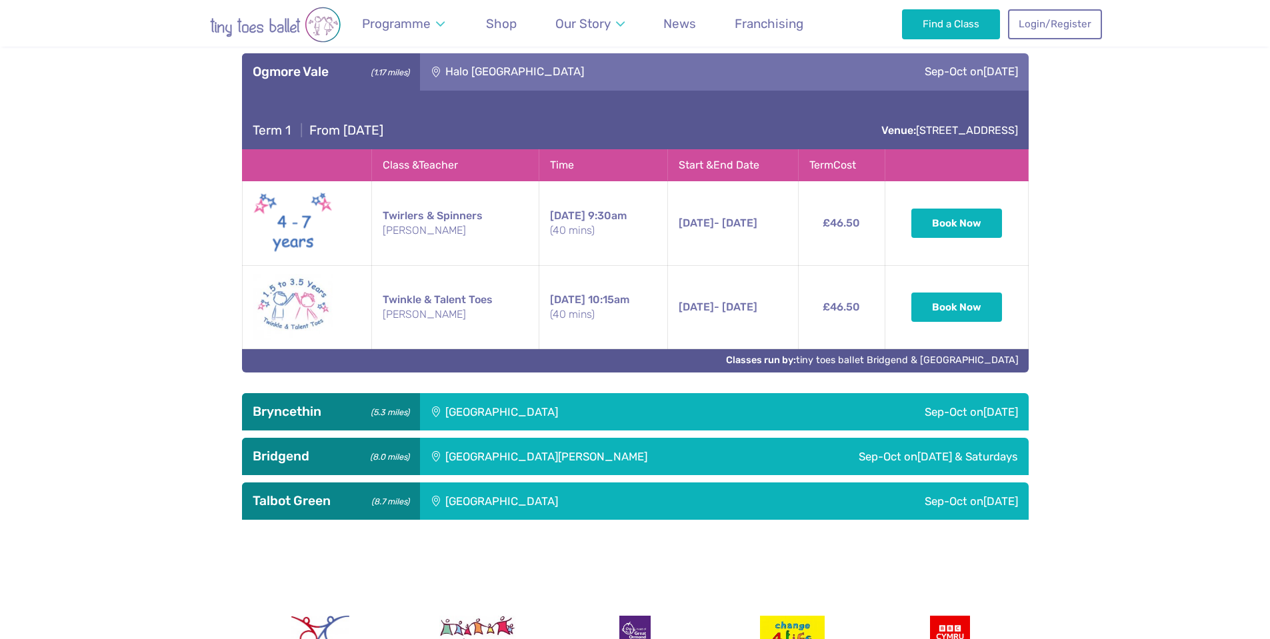
click at [491, 417] on div "[GEOGRAPHIC_DATA]" at bounding box center [592, 411] width 344 height 37
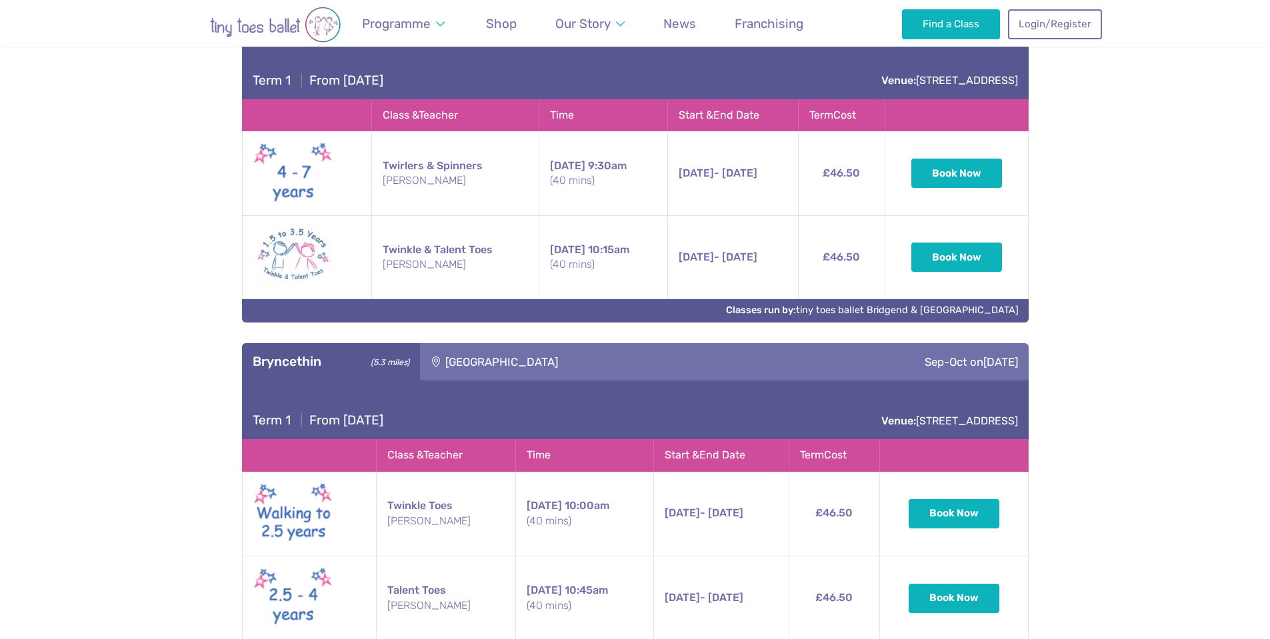
scroll to position [827, 0]
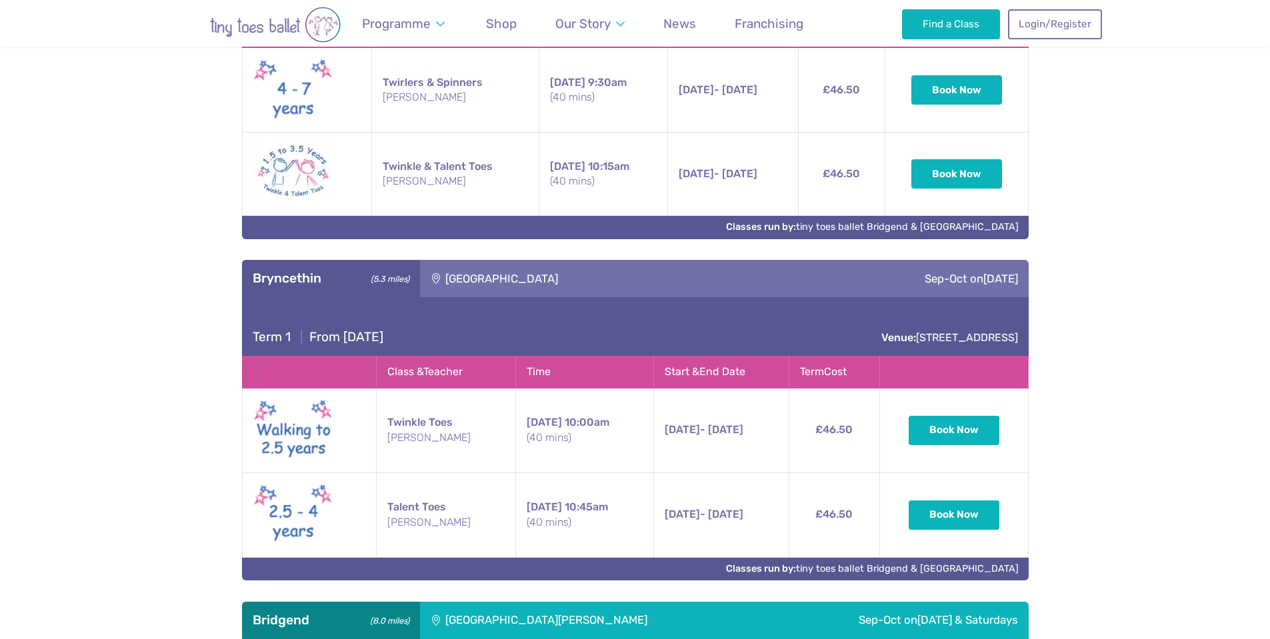
click at [483, 281] on div "[GEOGRAPHIC_DATA]" at bounding box center [592, 278] width 344 height 37
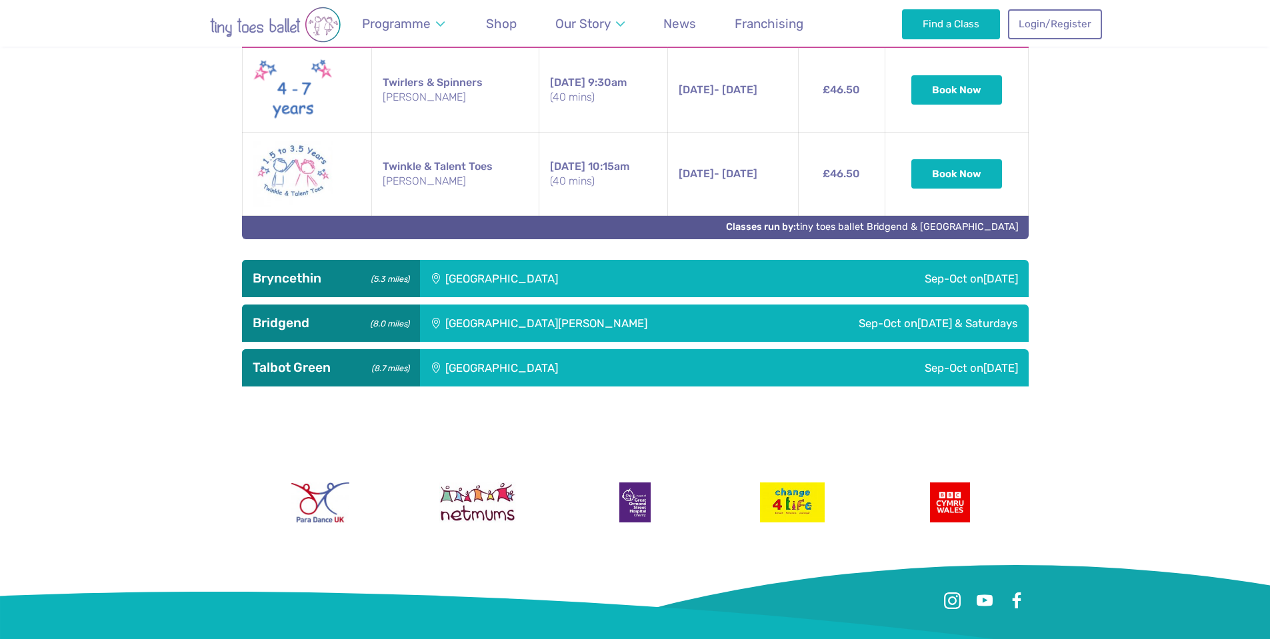
click at [505, 370] on div "[GEOGRAPHIC_DATA]" at bounding box center [592, 367] width 344 height 37
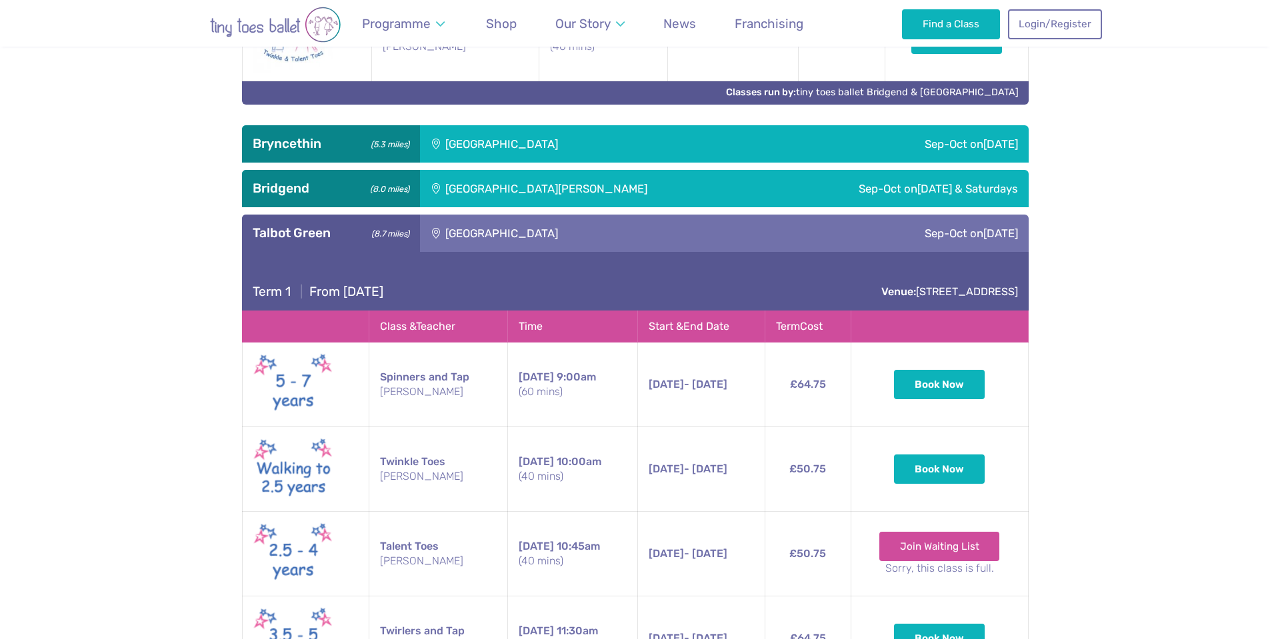
scroll to position [961, 0]
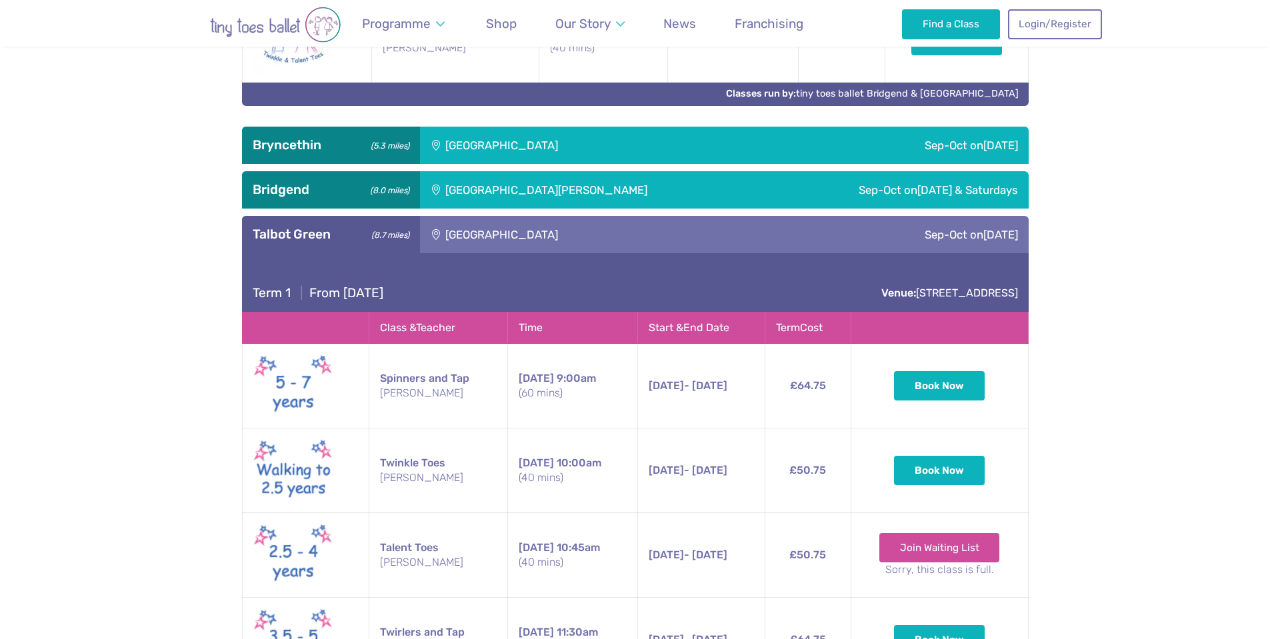
click at [523, 245] on div "[GEOGRAPHIC_DATA]" at bounding box center [592, 234] width 344 height 37
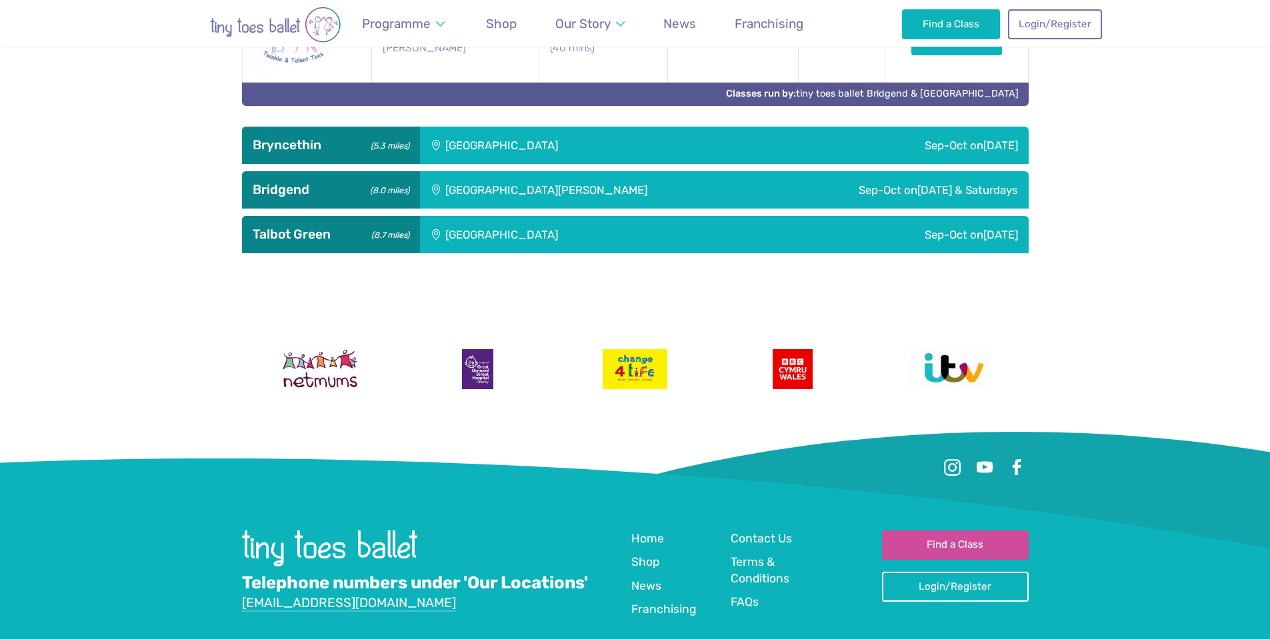
click at [495, 160] on div "[GEOGRAPHIC_DATA]" at bounding box center [592, 145] width 344 height 37
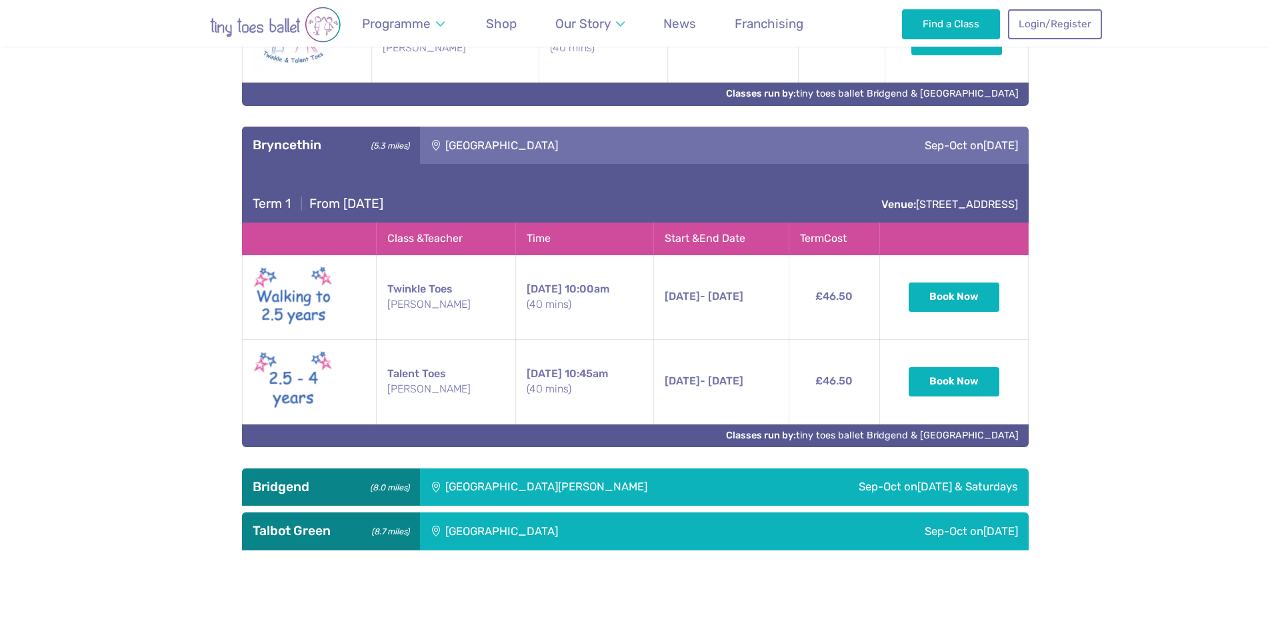
click at [495, 151] on div "[GEOGRAPHIC_DATA]" at bounding box center [592, 145] width 344 height 37
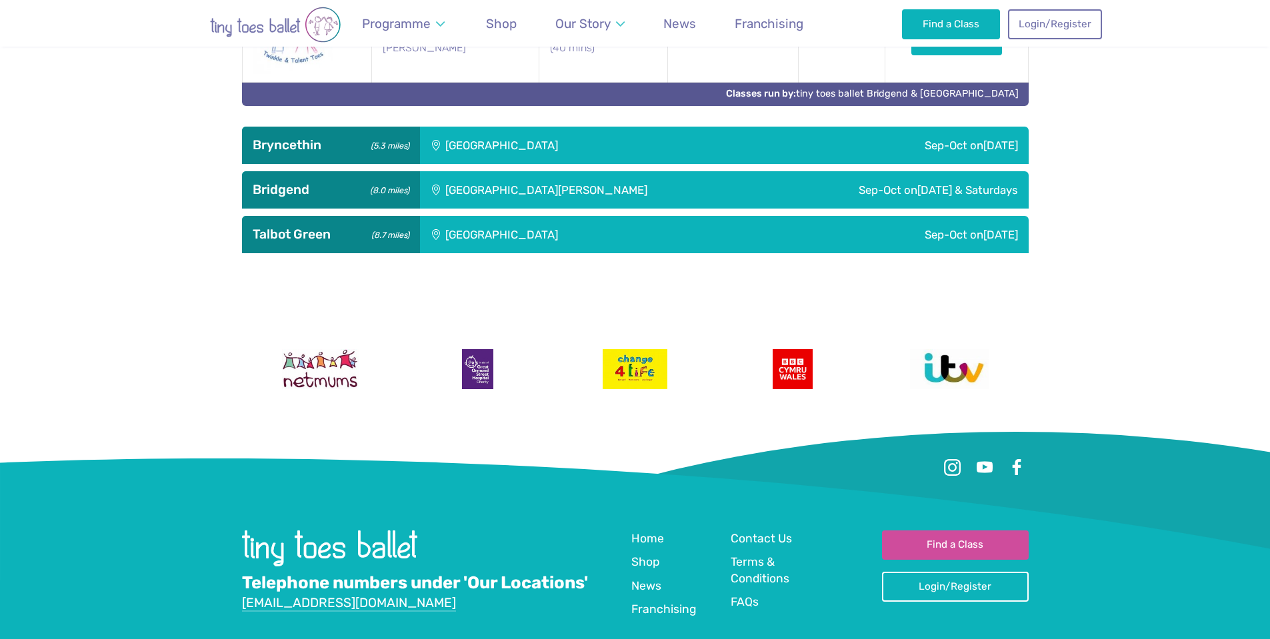
click at [499, 187] on div "[GEOGRAPHIC_DATA][PERSON_NAME]" at bounding box center [593, 189] width 346 height 37
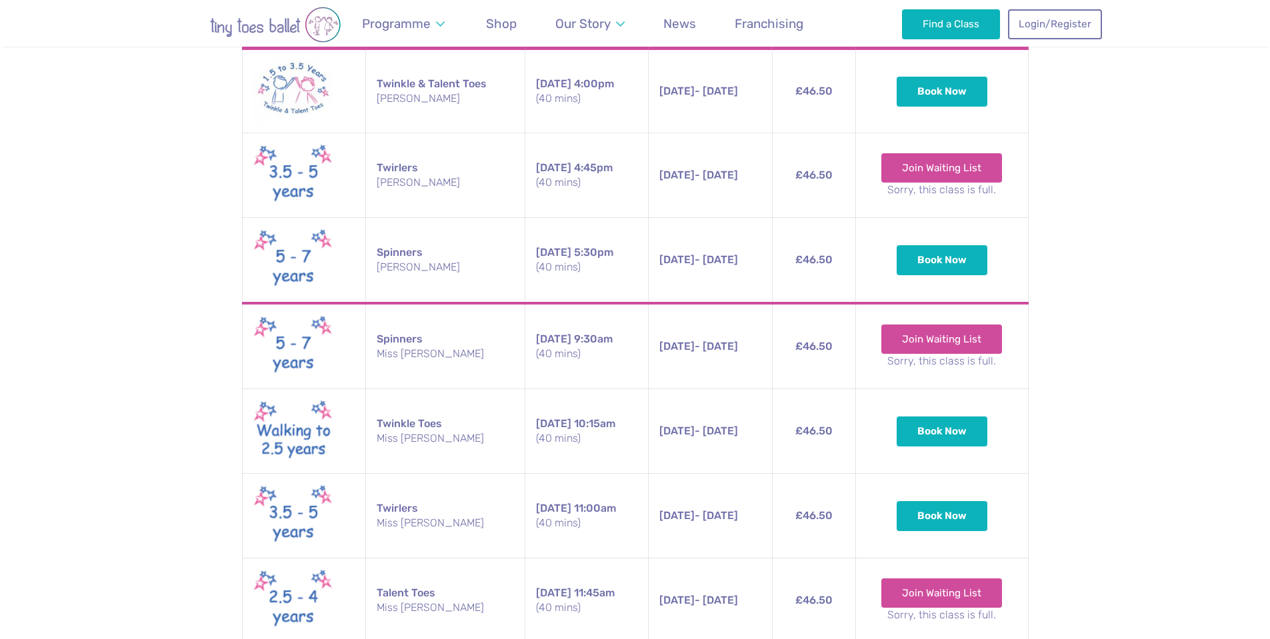
scroll to position [1027, 0]
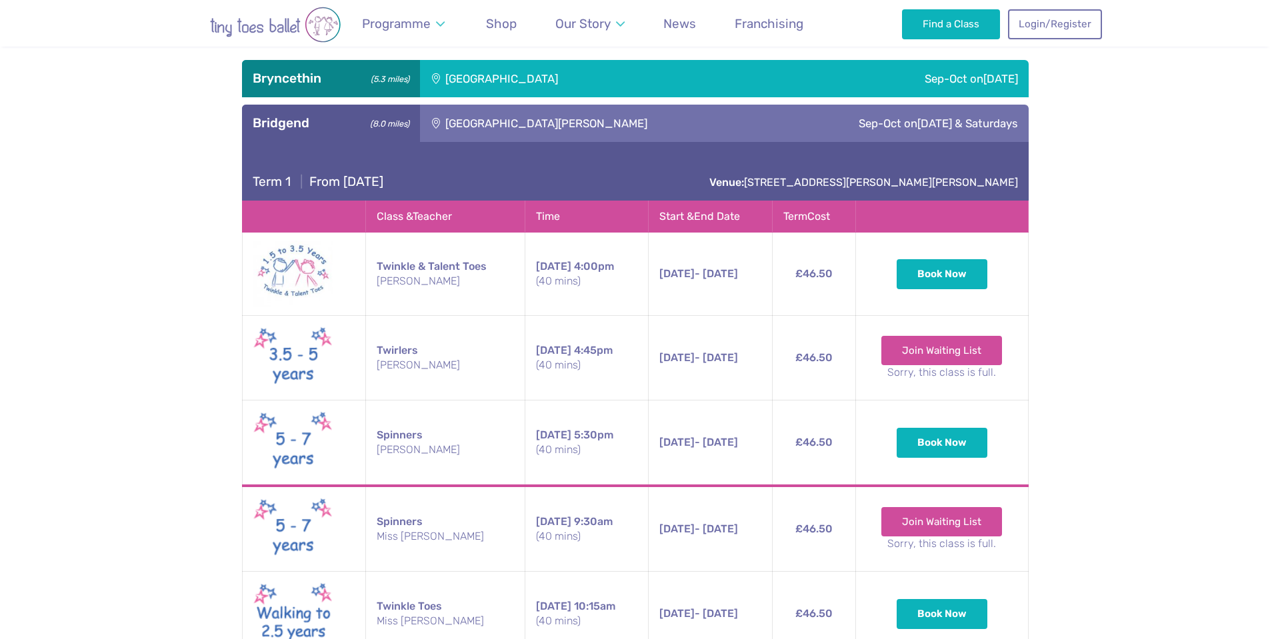
click at [525, 132] on div "[GEOGRAPHIC_DATA][PERSON_NAME]" at bounding box center [593, 123] width 346 height 37
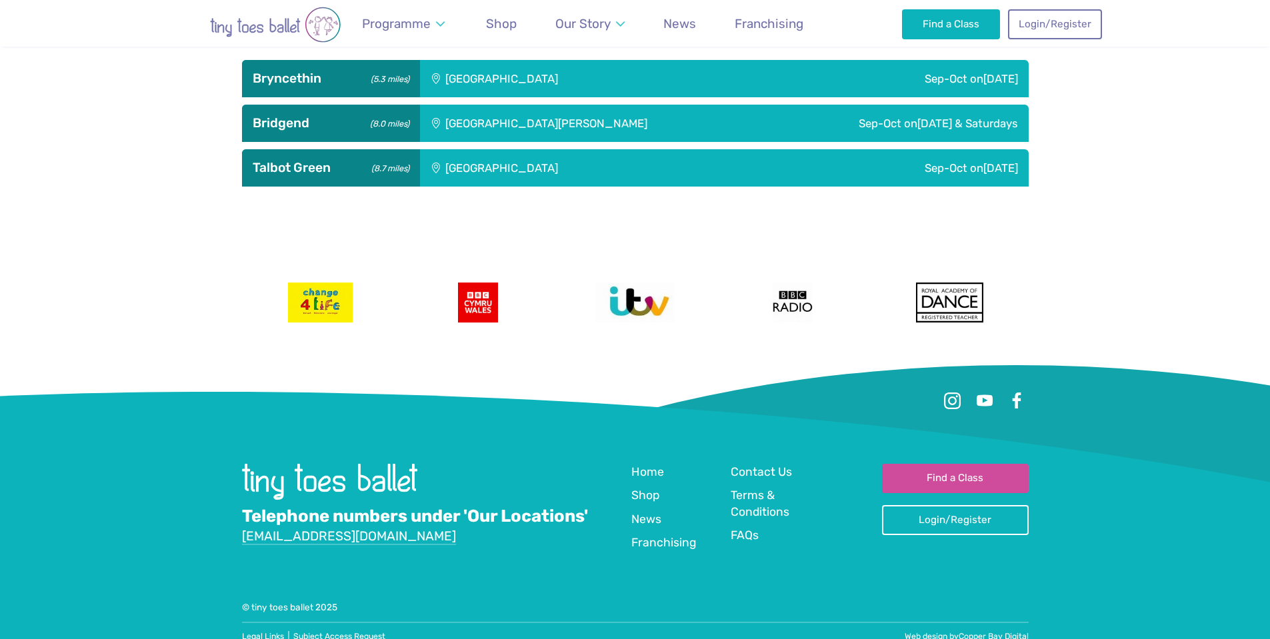
click at [581, 81] on div "[GEOGRAPHIC_DATA]" at bounding box center [592, 78] width 344 height 37
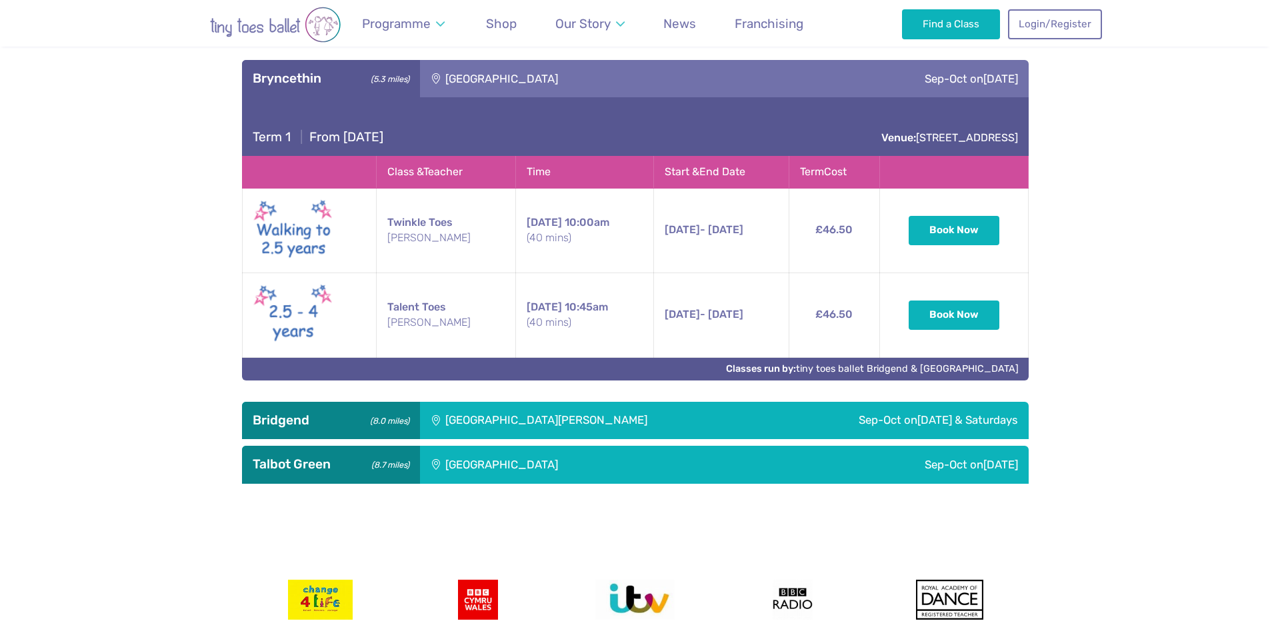
click at [443, 307] on td "Talent Toes [PERSON_NAME]" at bounding box center [446, 315] width 139 height 85
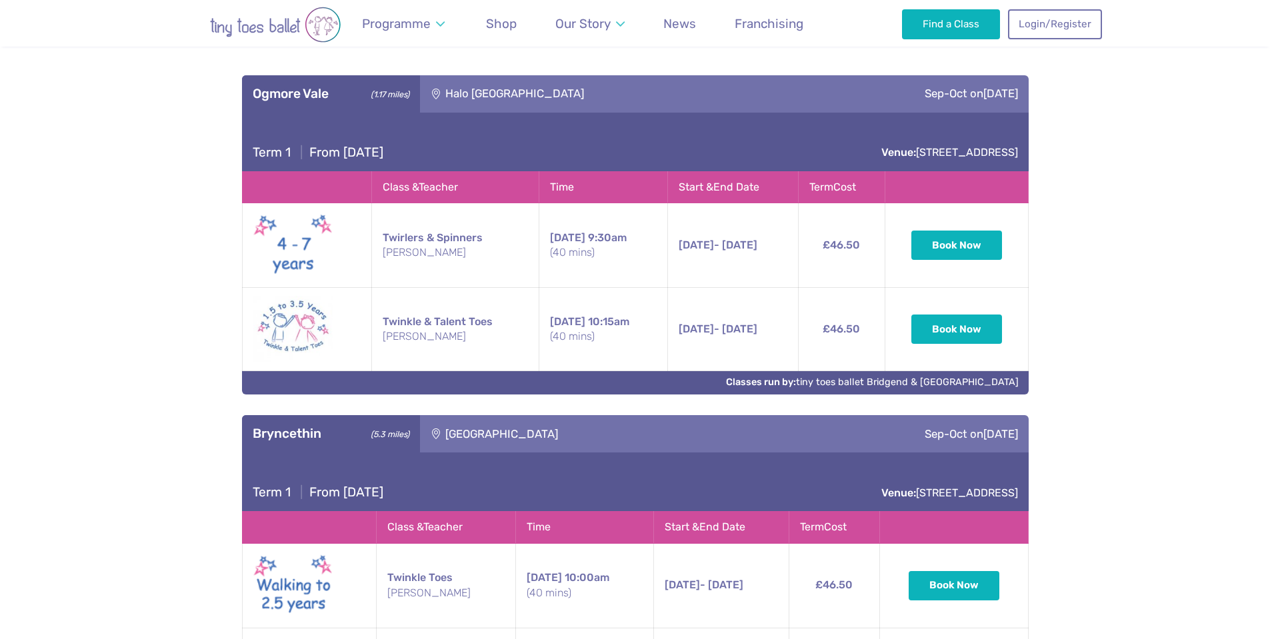
scroll to position [494, 0]
